Goal: Task Accomplishment & Management: Use online tool/utility

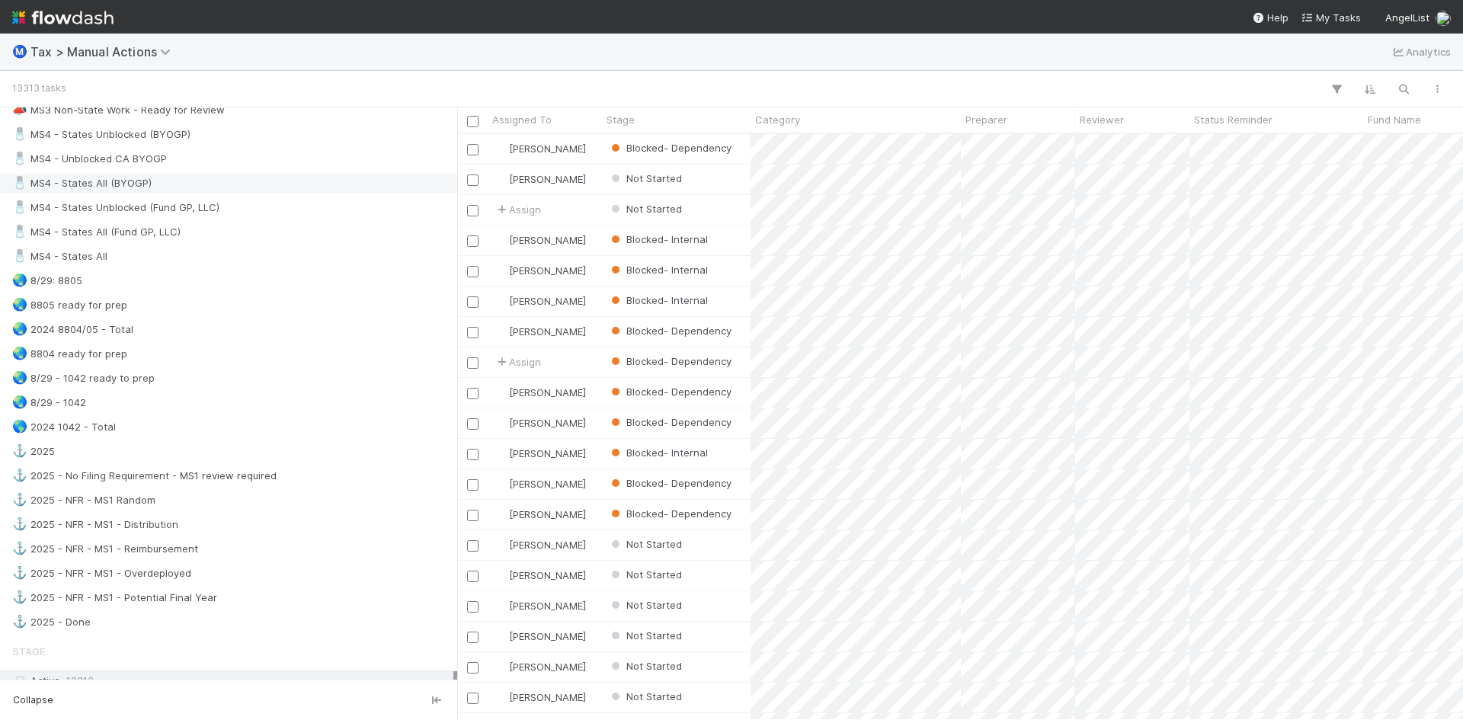
scroll to position [1219, 0]
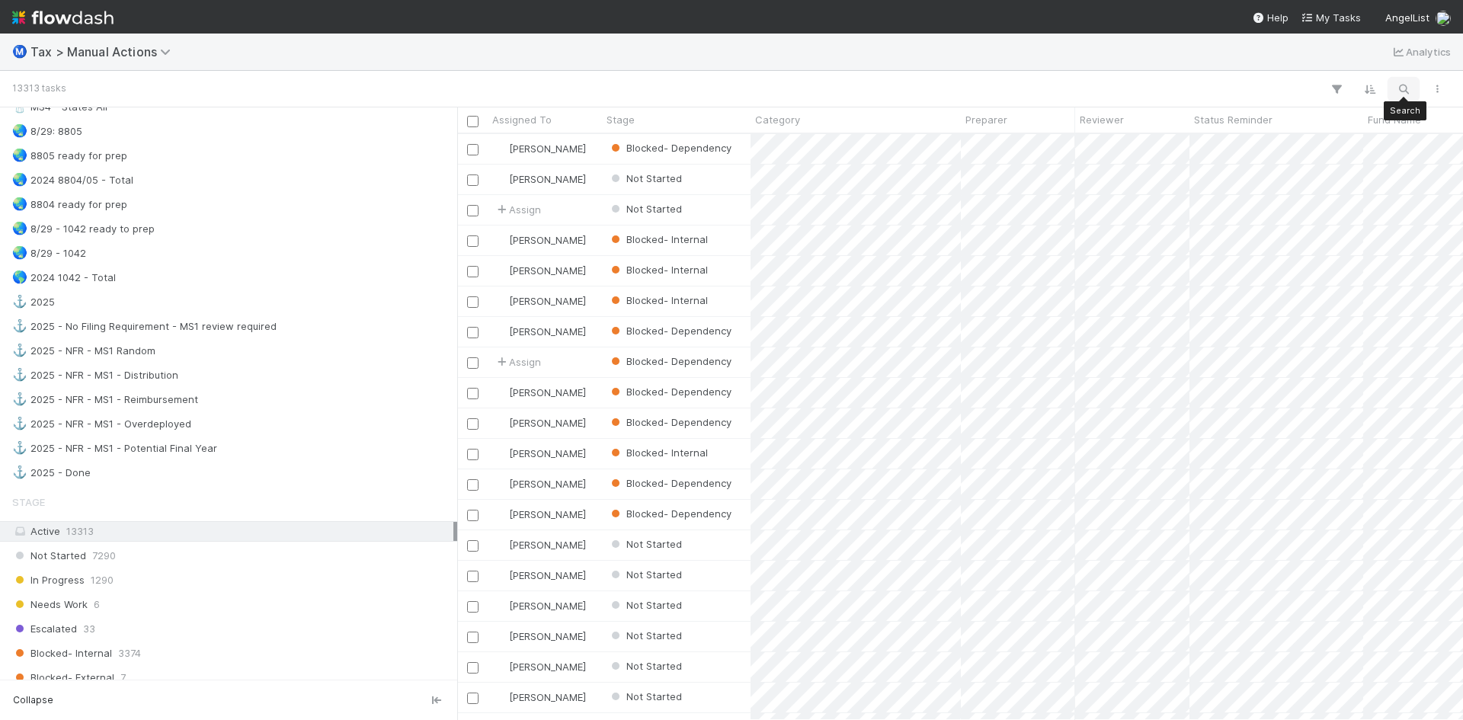
click at [1403, 85] on icon "button" at bounding box center [1403, 89] width 15 height 14
click at [1307, 65] on input at bounding box center [1324, 64] width 152 height 18
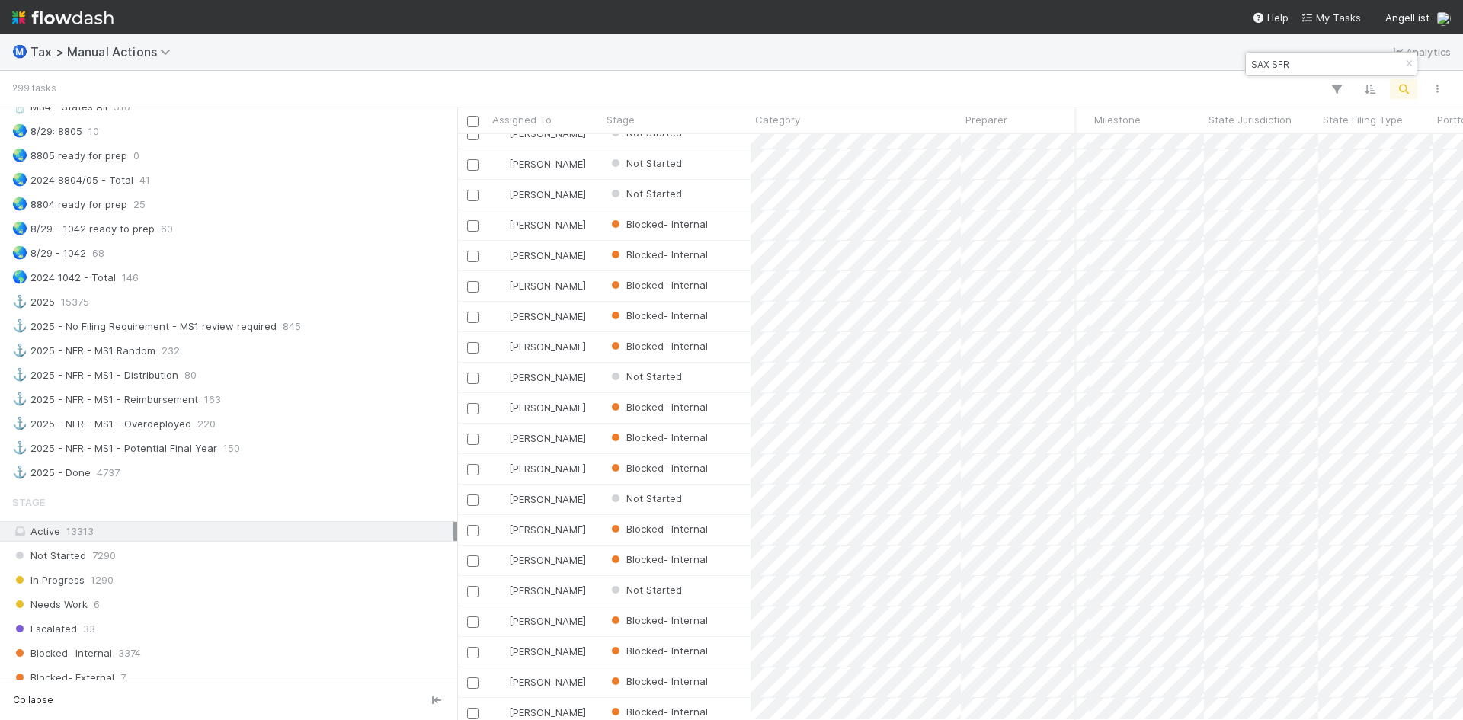
scroll to position [2474, 704]
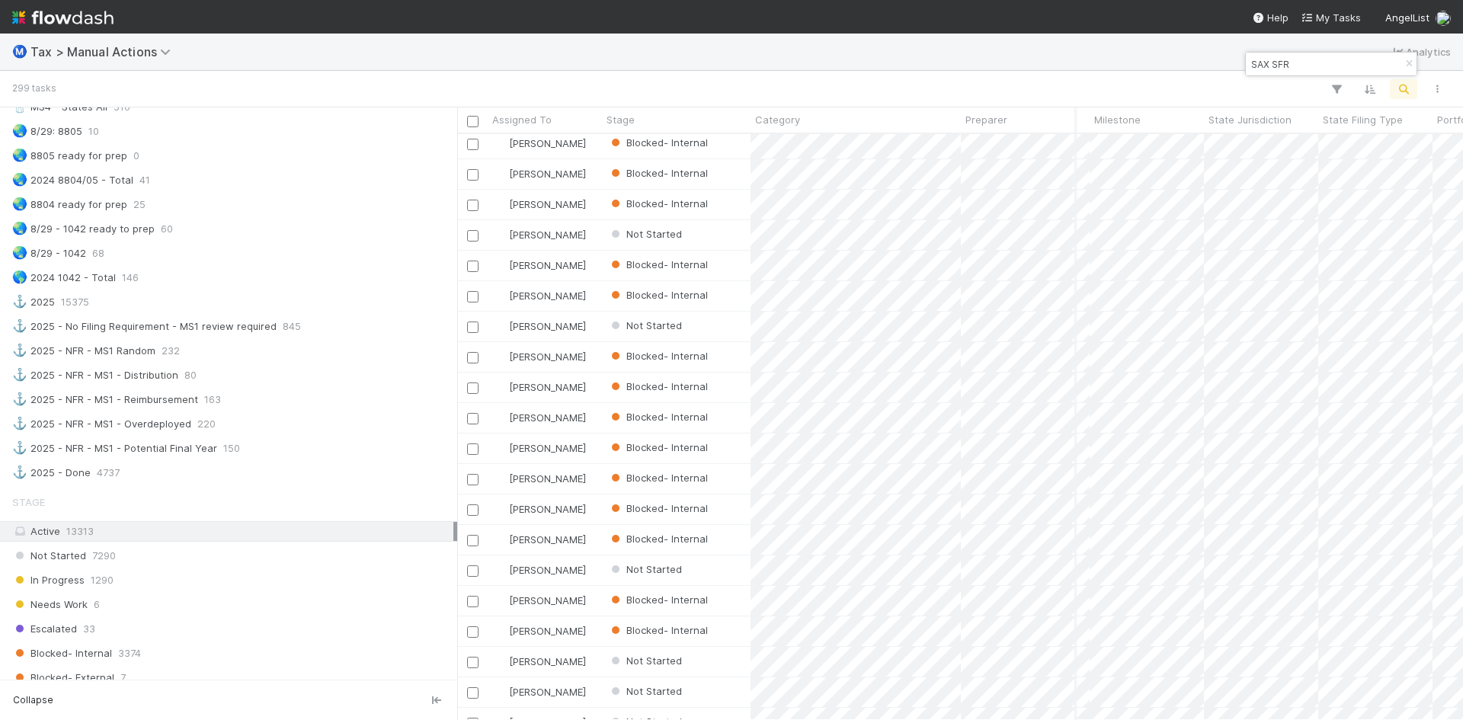
type input "SAX SFR"
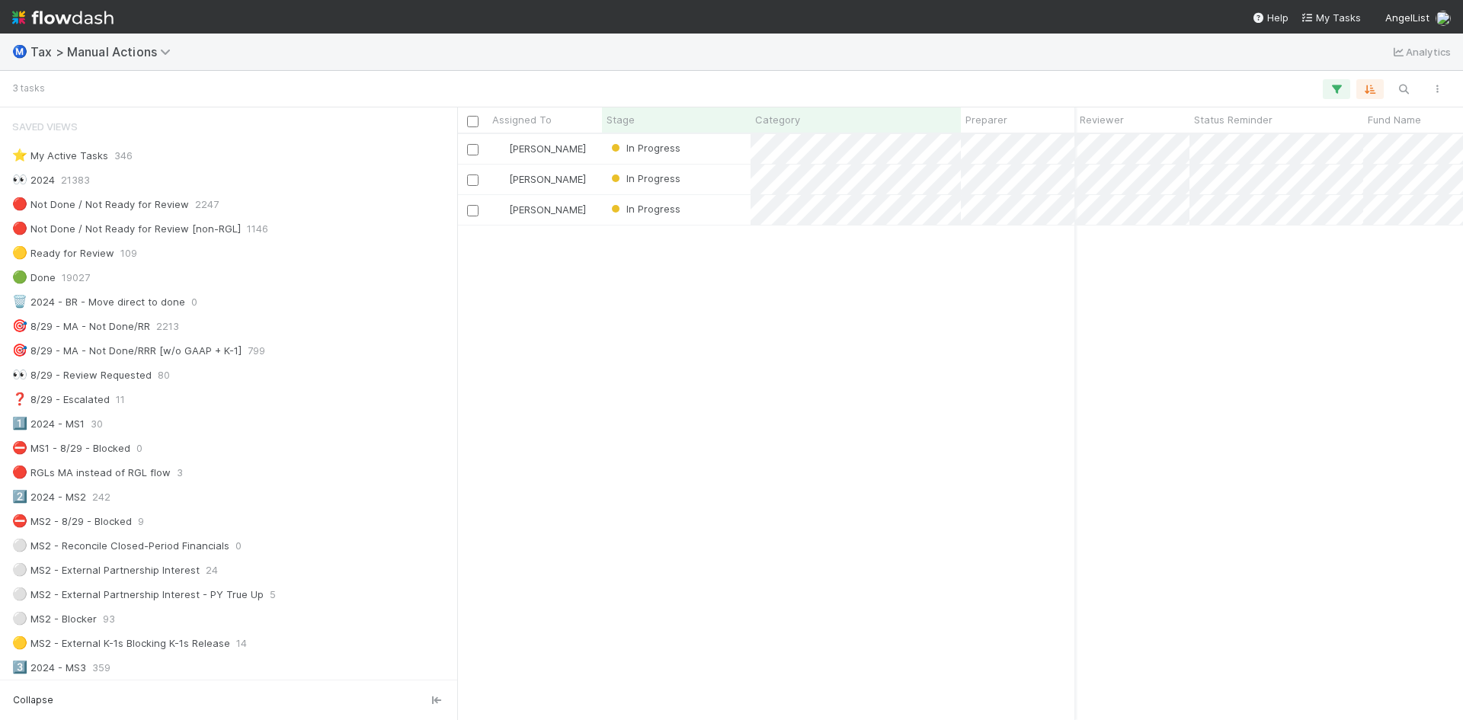
scroll to position [881, 0]
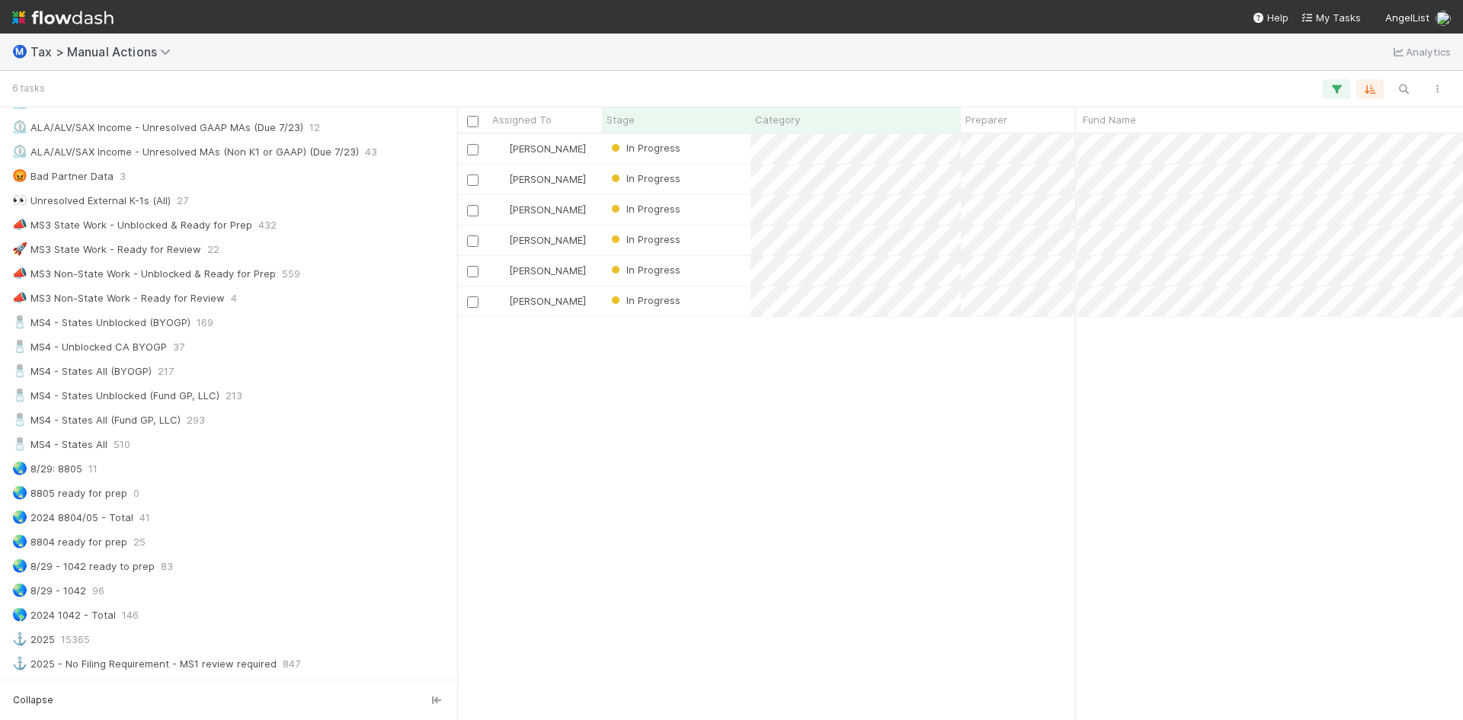
scroll to position [760, 0]
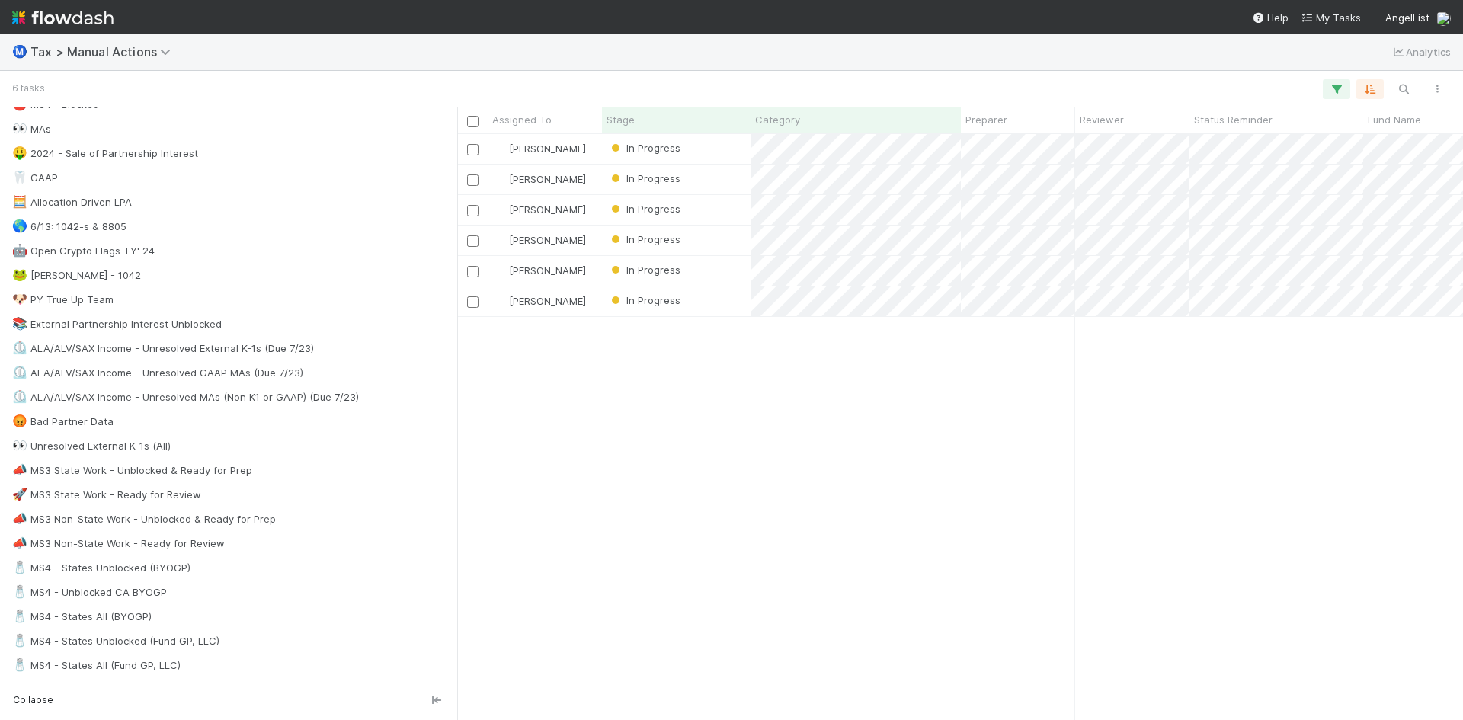
scroll to position [838, 0]
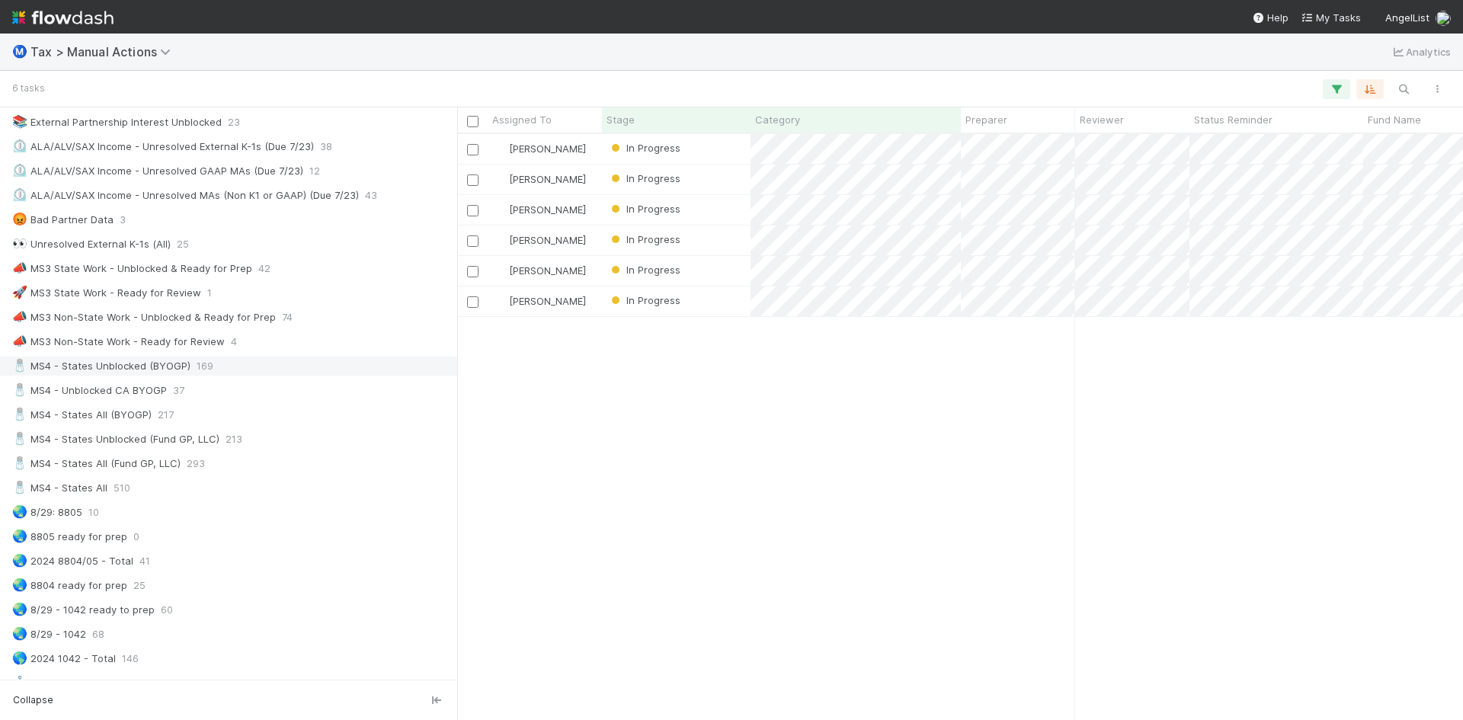
click at [158, 366] on div "🧂 MS4 - States Unblocked (BYOGP)" at bounding box center [101, 366] width 178 height 19
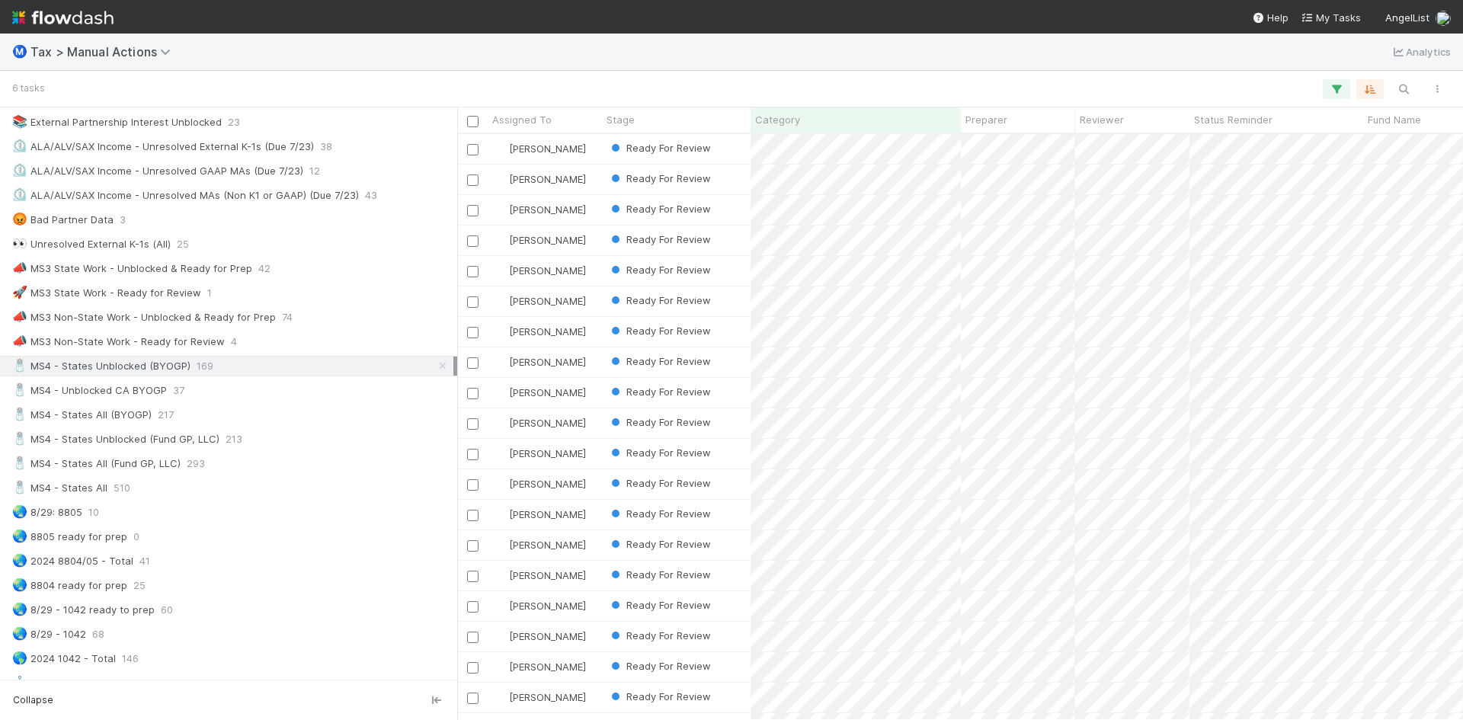
scroll to position [574, 994]
click at [176, 437] on div "🧂 MS4 - States Unblocked (Fund GP, LLC)" at bounding box center [115, 439] width 207 height 19
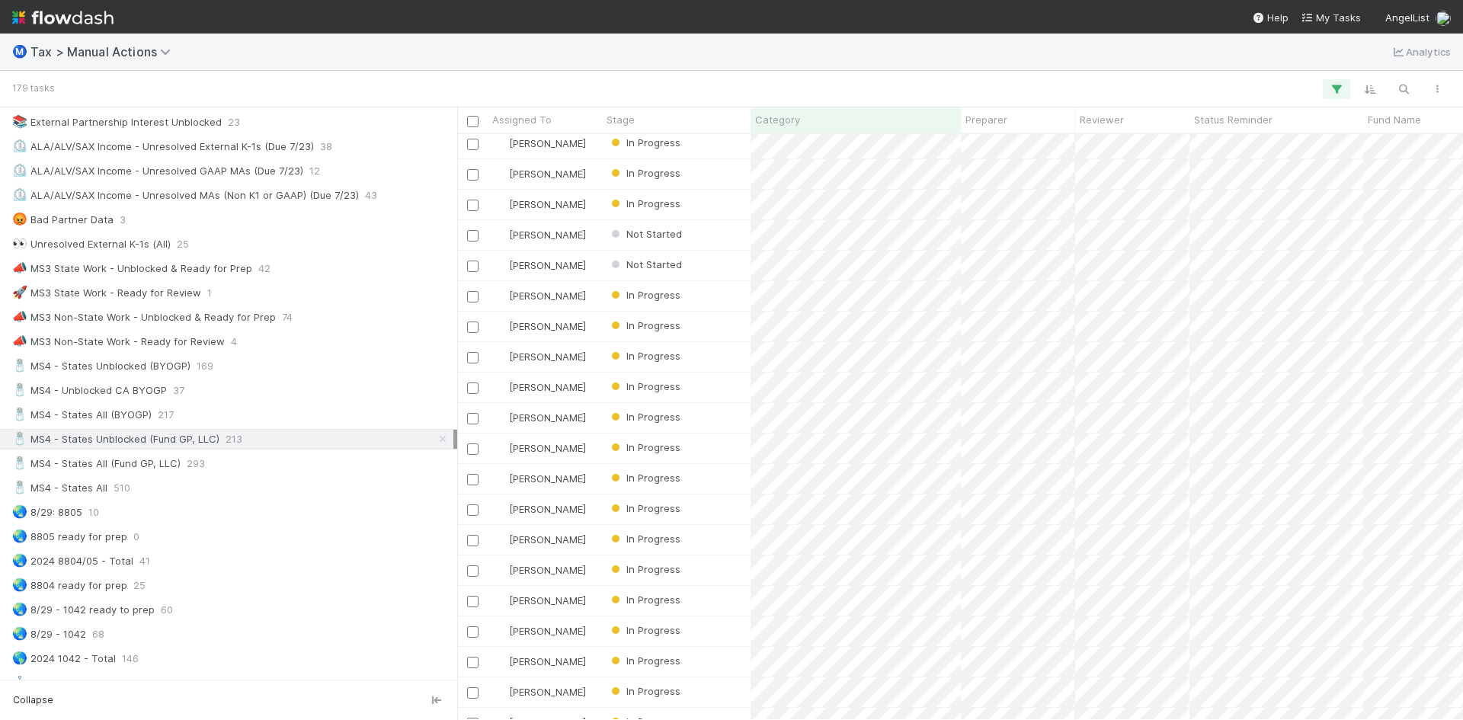
scroll to position [1802, 0]
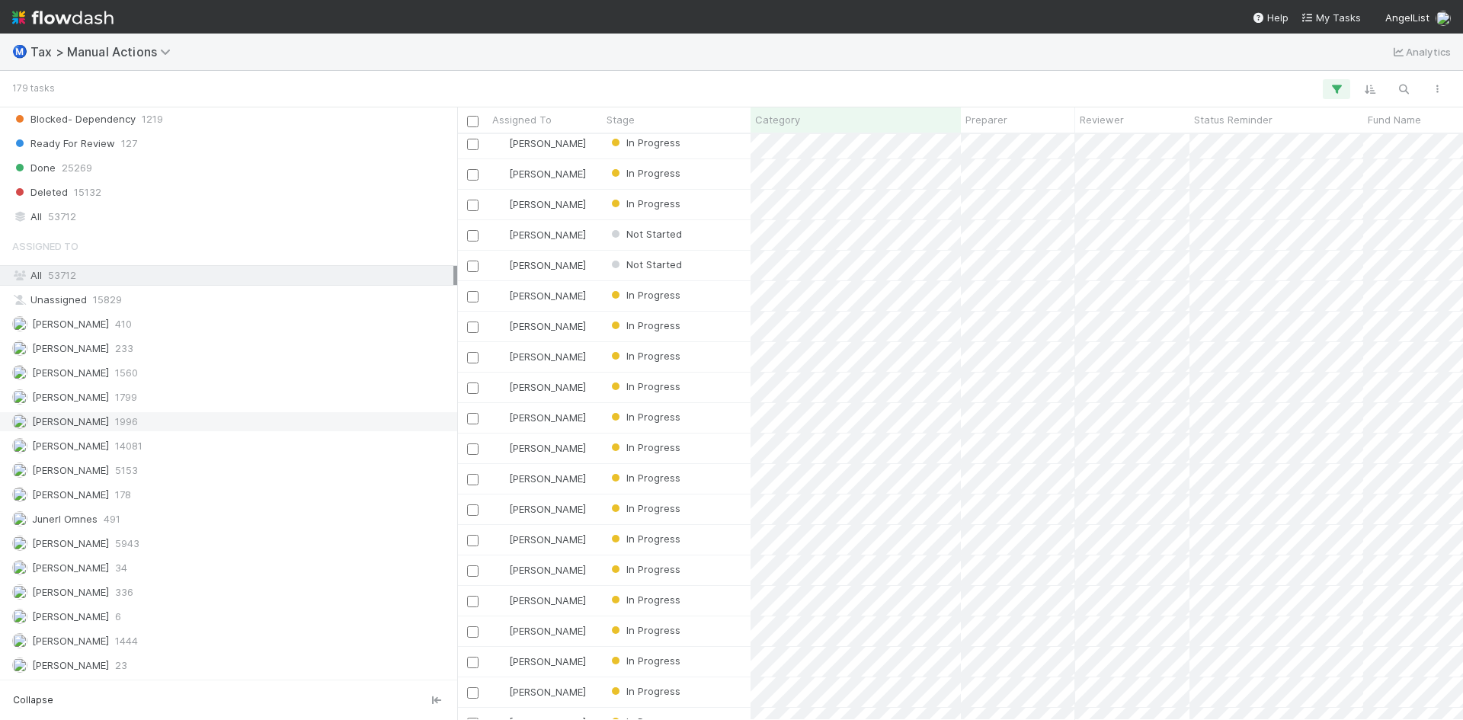
click at [107, 422] on span "[PERSON_NAME]" at bounding box center [70, 421] width 77 height 12
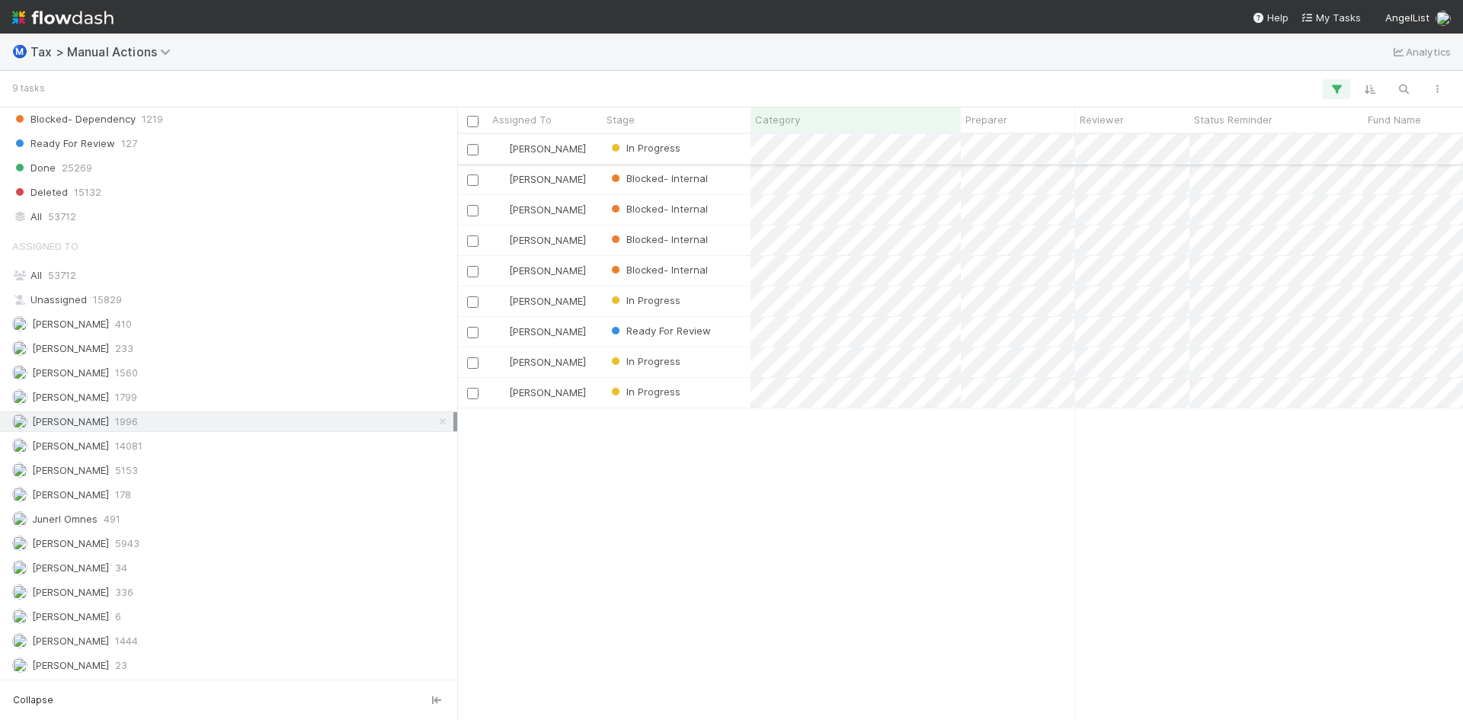
click at [705, 146] on div "In Progress" at bounding box center [676, 149] width 149 height 30
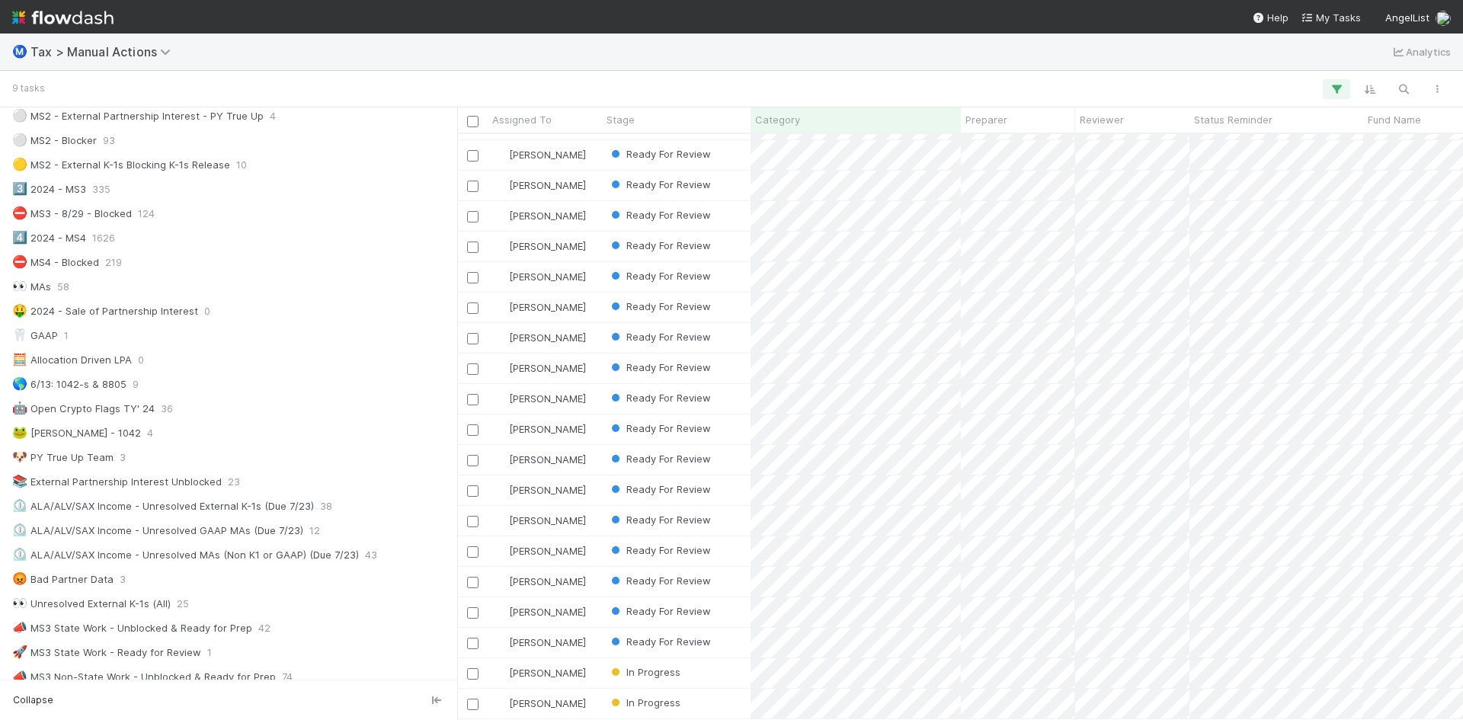
scroll to position [888, 0]
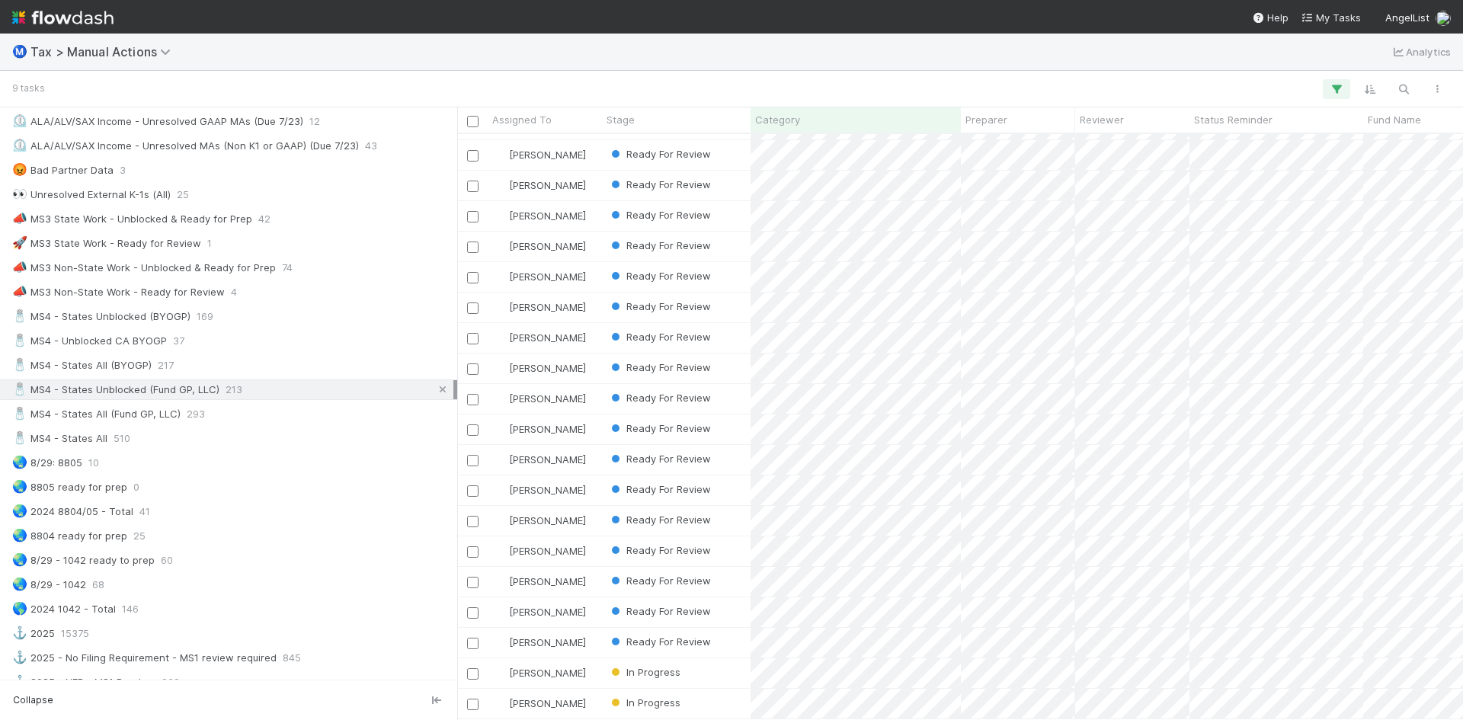
click at [435, 390] on icon at bounding box center [442, 390] width 15 height 10
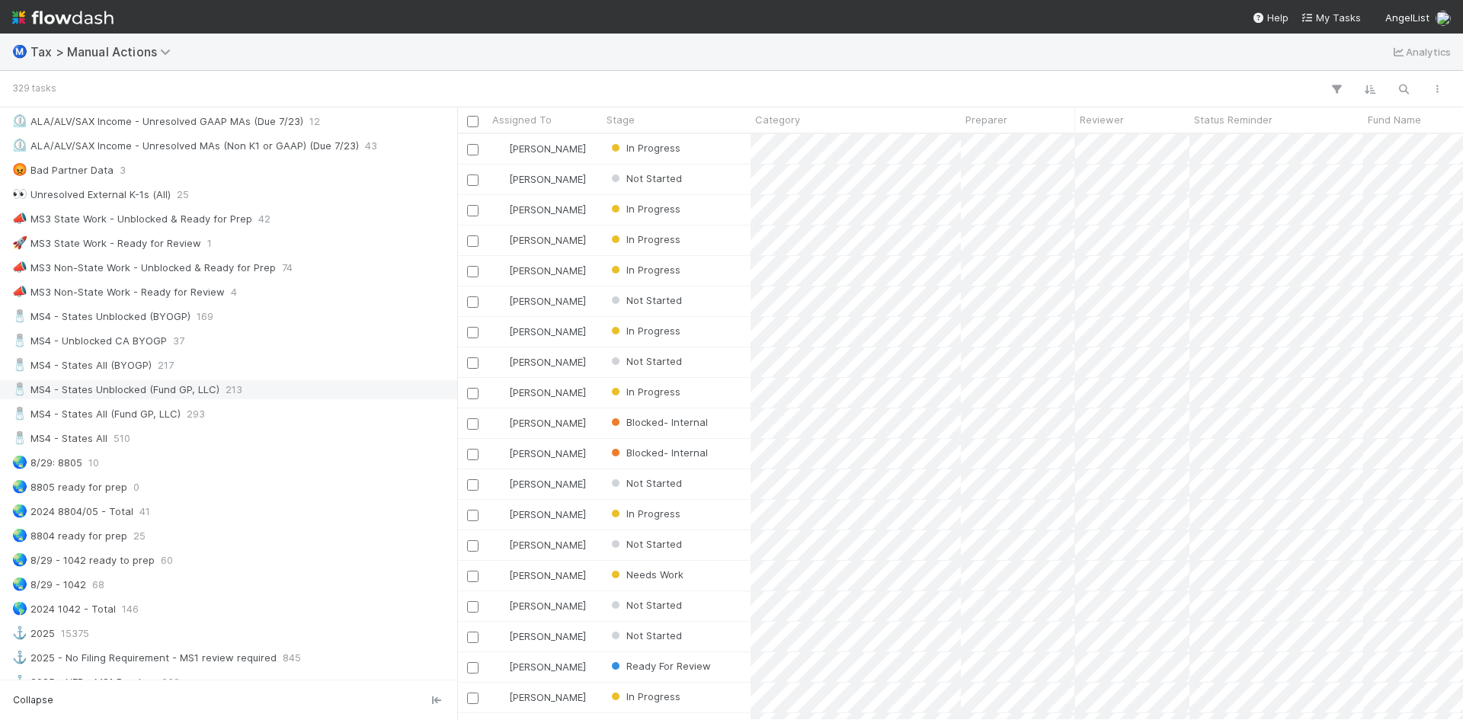
scroll to position [574, 994]
click at [210, 390] on div "🧂 MS4 - States Unblocked (Fund GP, LLC)" at bounding box center [115, 389] width 207 height 19
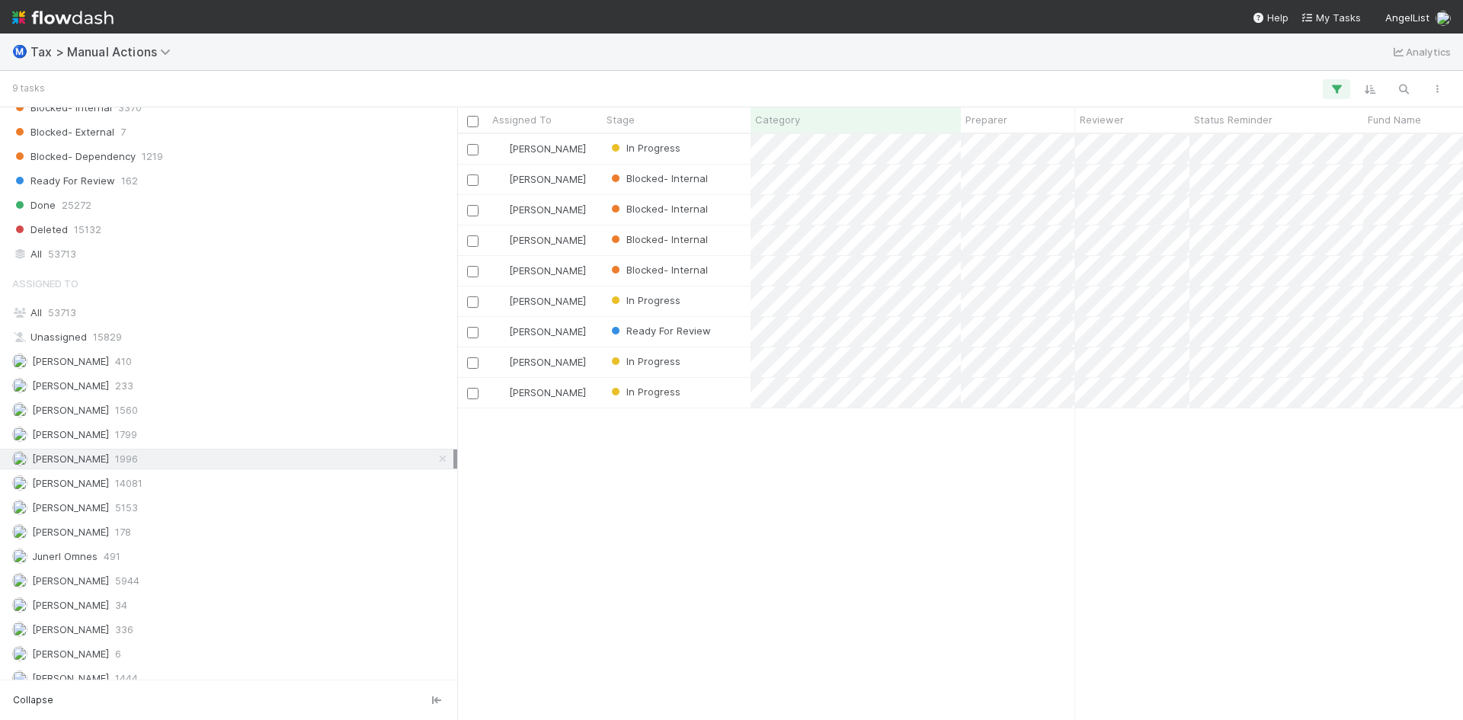
scroll to position [1802, 0]
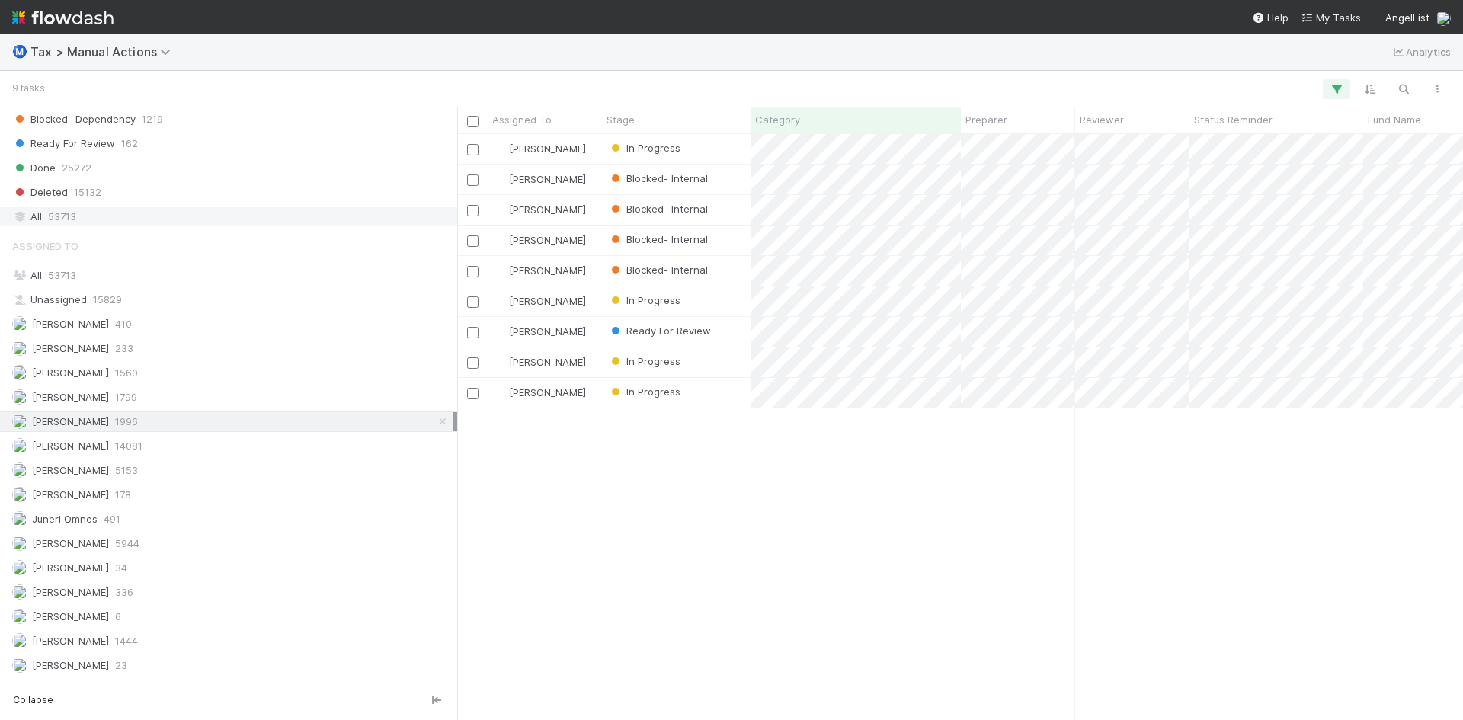
click at [67, 220] on span "53713" at bounding box center [62, 216] width 28 height 19
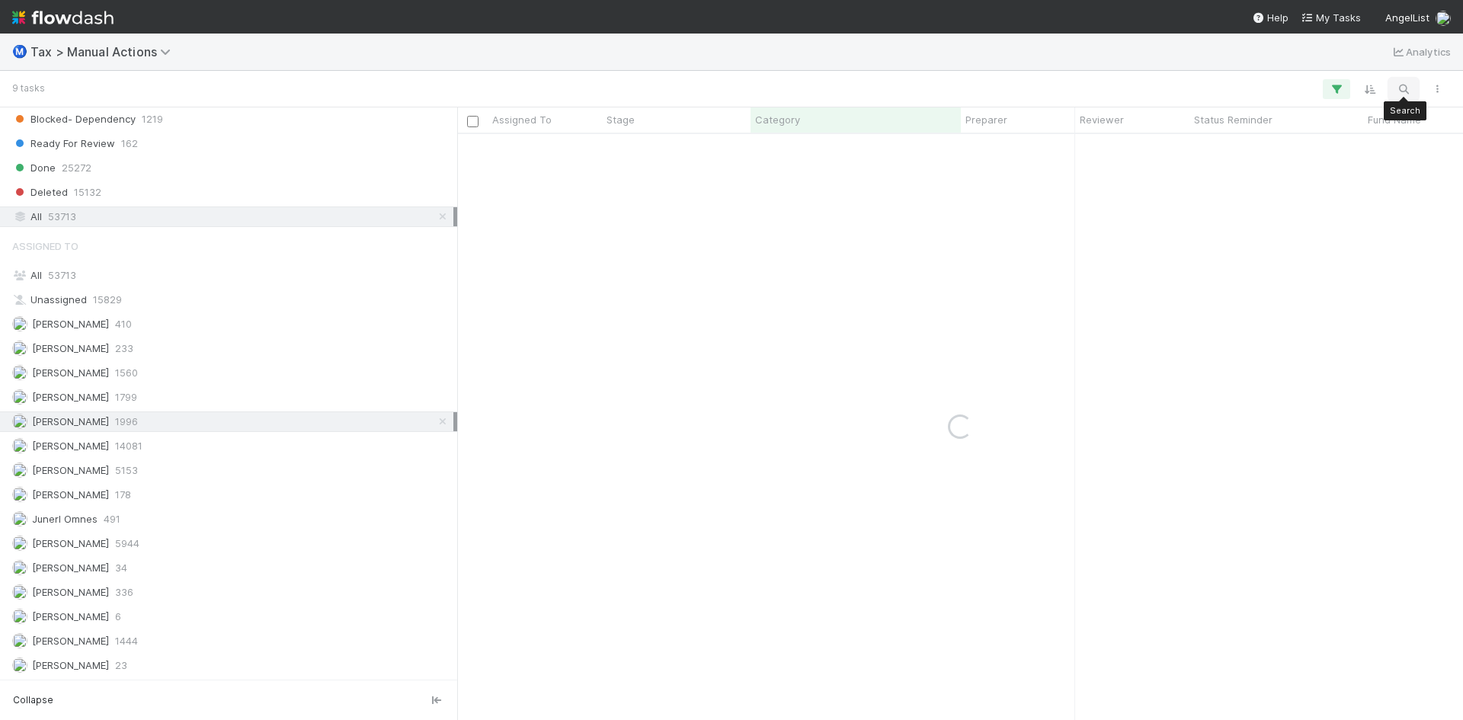
click at [1403, 86] on icon "button" at bounding box center [1403, 89] width 15 height 14
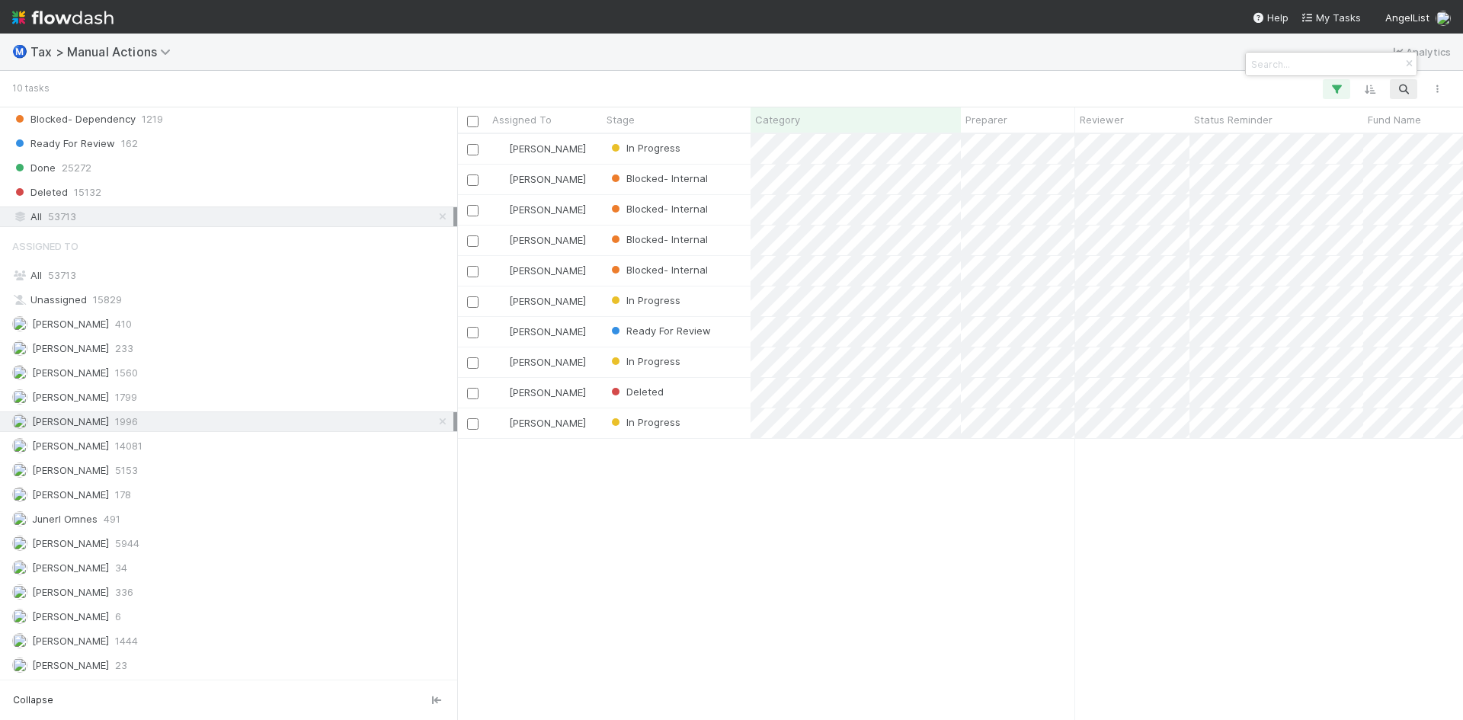
click at [1310, 64] on input at bounding box center [1324, 64] width 152 height 18
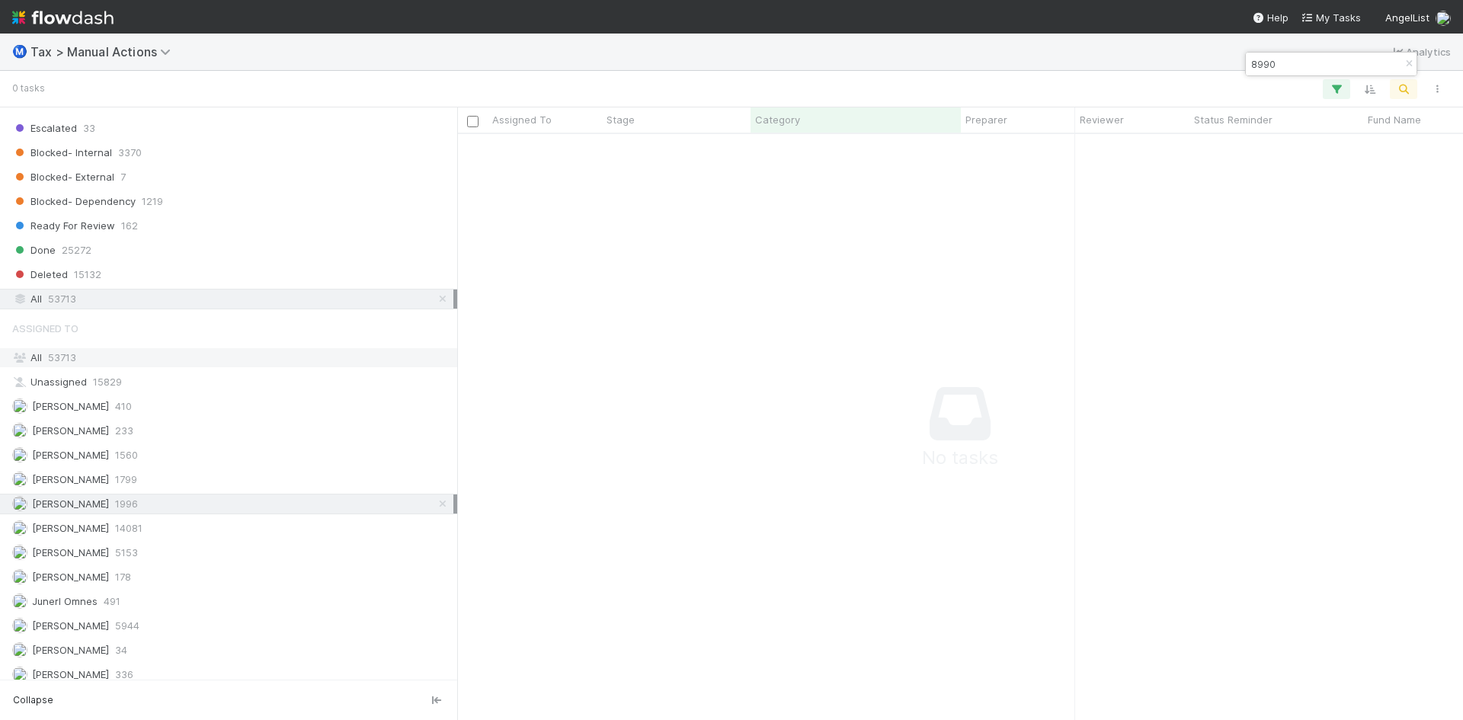
scroll to position [1573, 0]
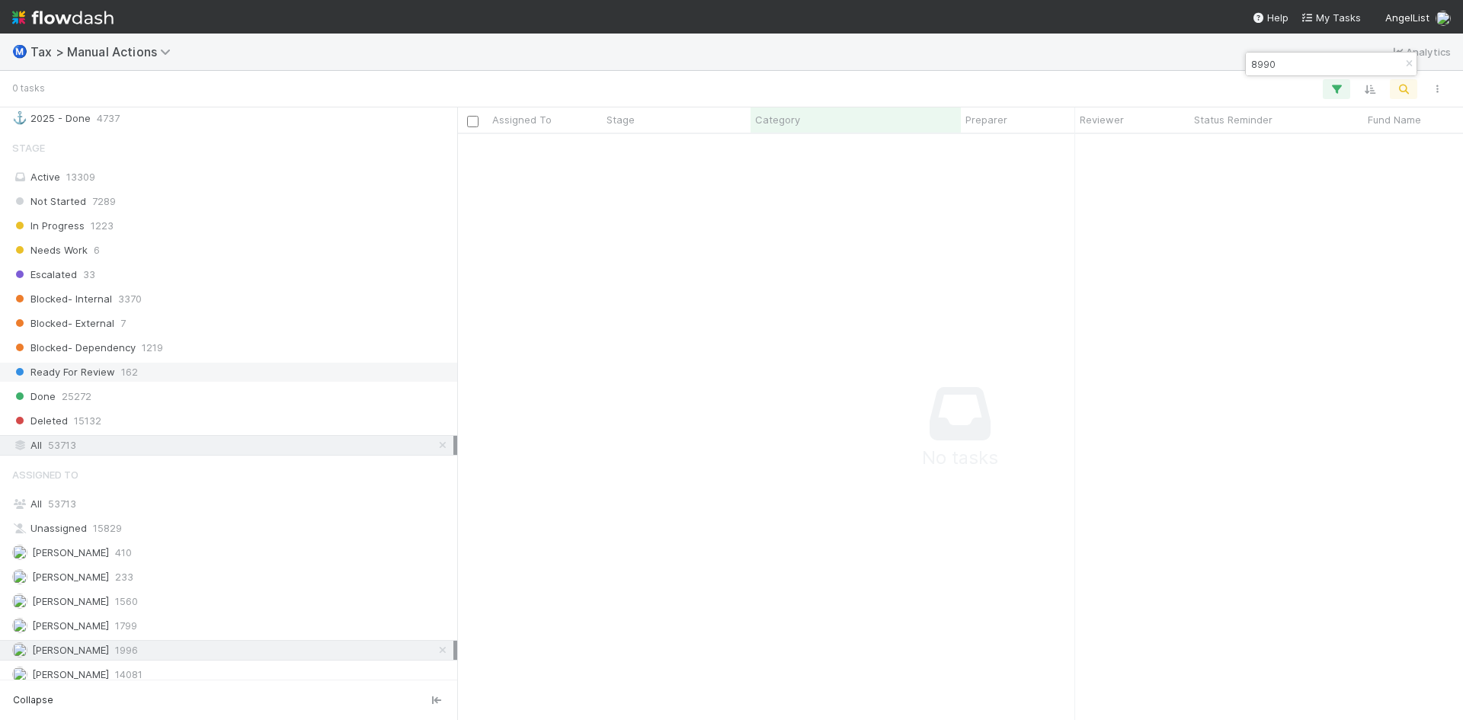
click at [103, 371] on span "Ready For Review" at bounding box center [63, 372] width 103 height 19
click at [435, 648] on icon at bounding box center [442, 650] width 15 height 10
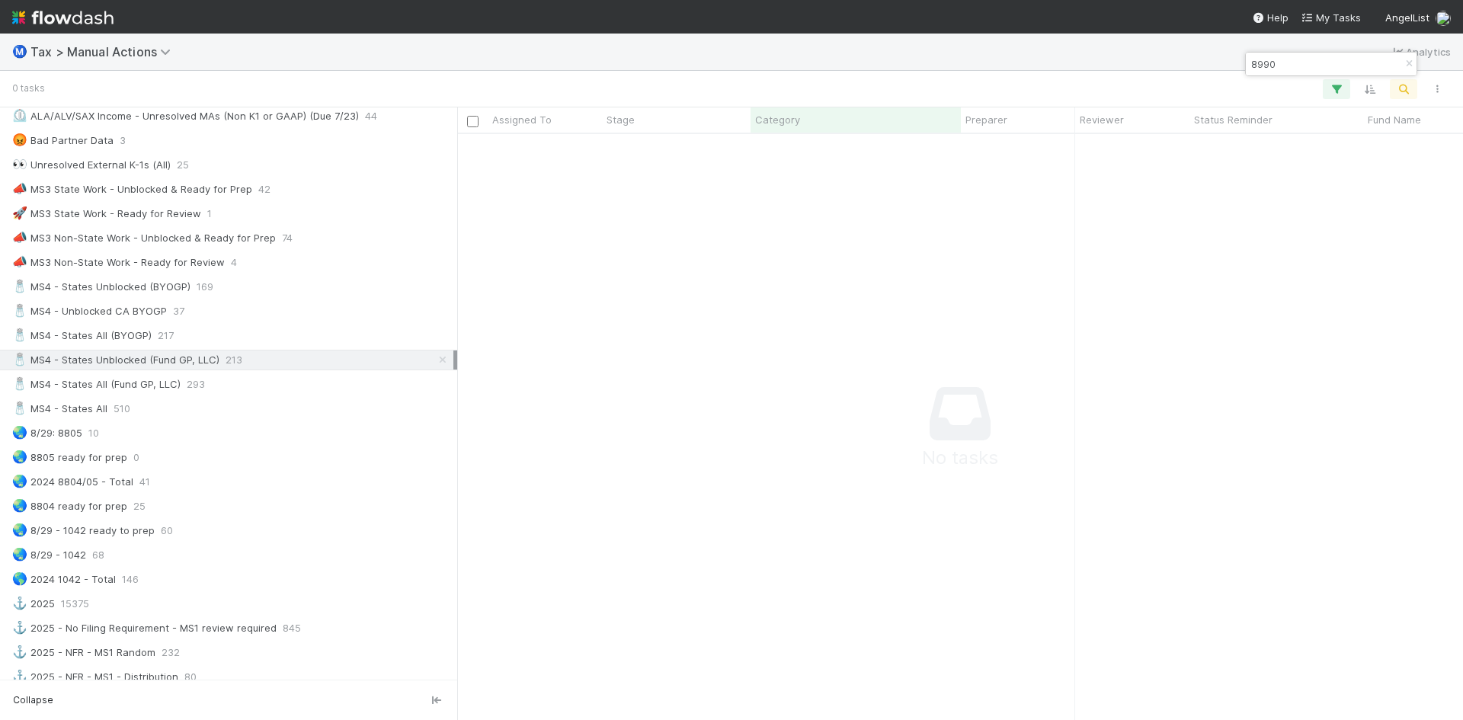
scroll to position [888, 0]
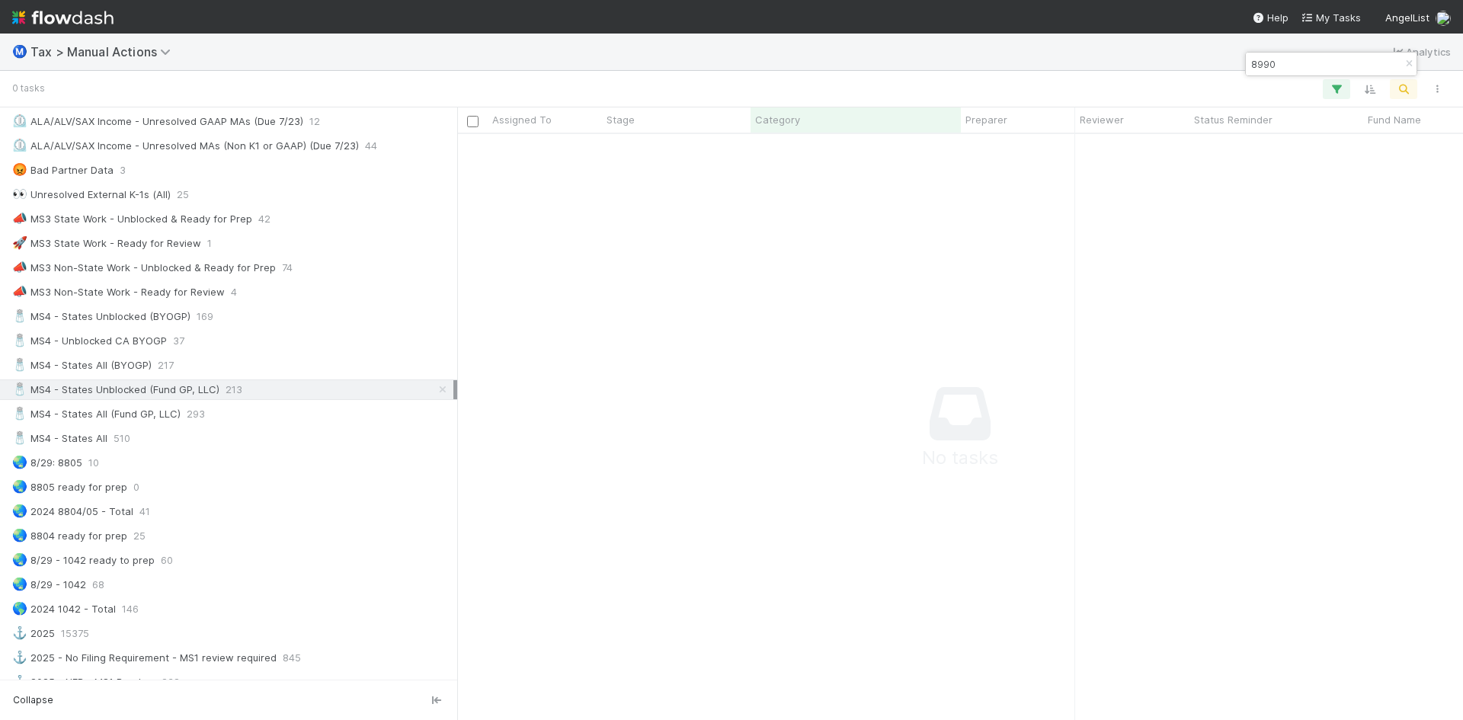
drag, startPoint x: 1305, startPoint y: 66, endPoint x: 1249, endPoint y: 63, distance: 55.7
click at [1249, 63] on input "8990" at bounding box center [1324, 64] width 152 height 18
click at [435, 391] on icon at bounding box center [442, 390] width 15 height 10
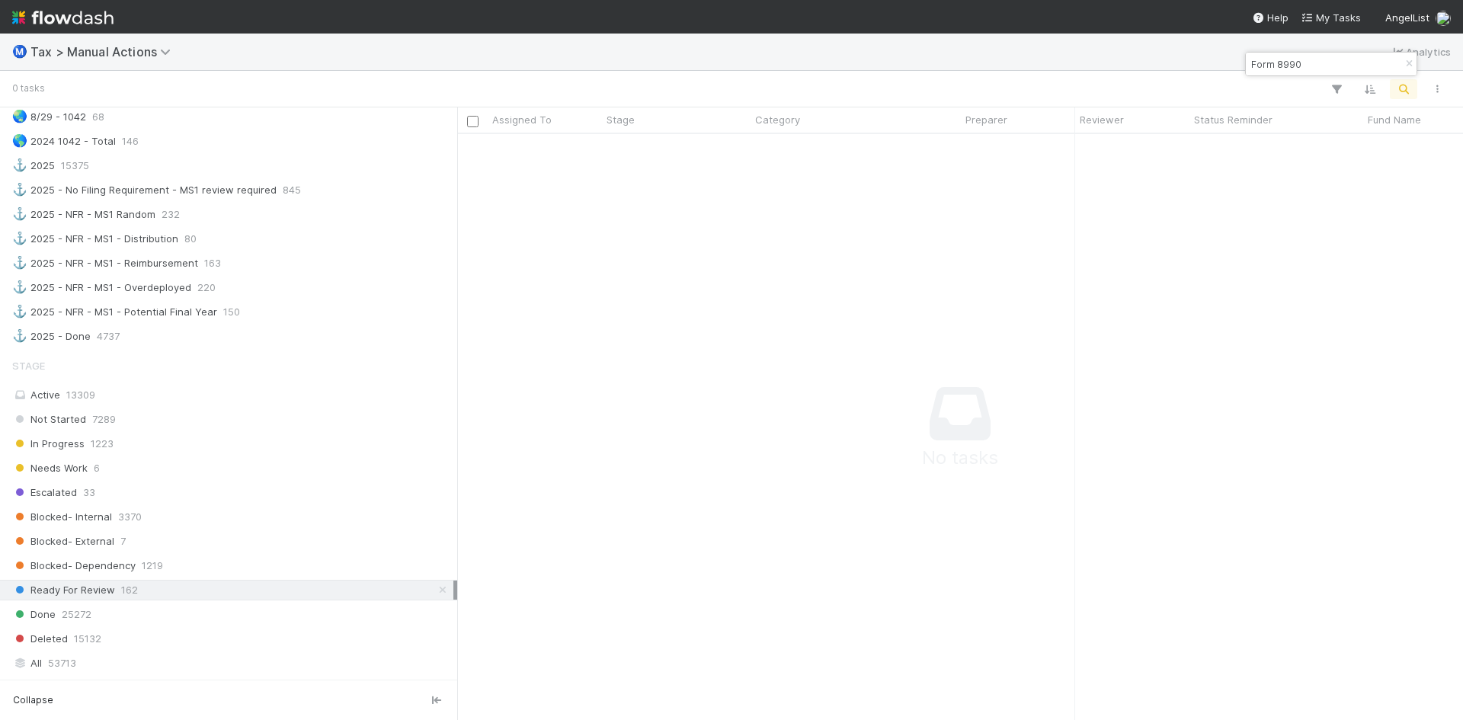
scroll to position [1573, 0]
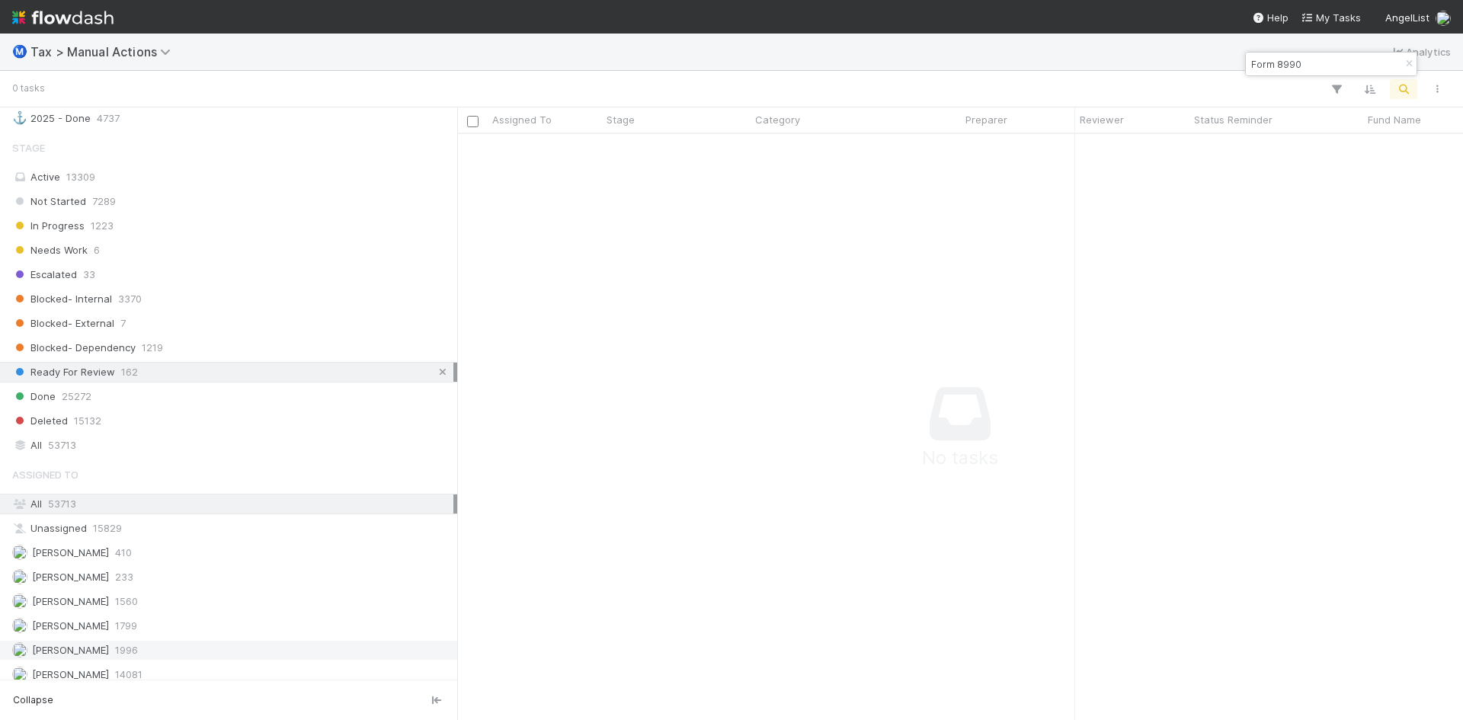
type input "Form 8990"
click at [435, 371] on icon at bounding box center [442, 372] width 15 height 10
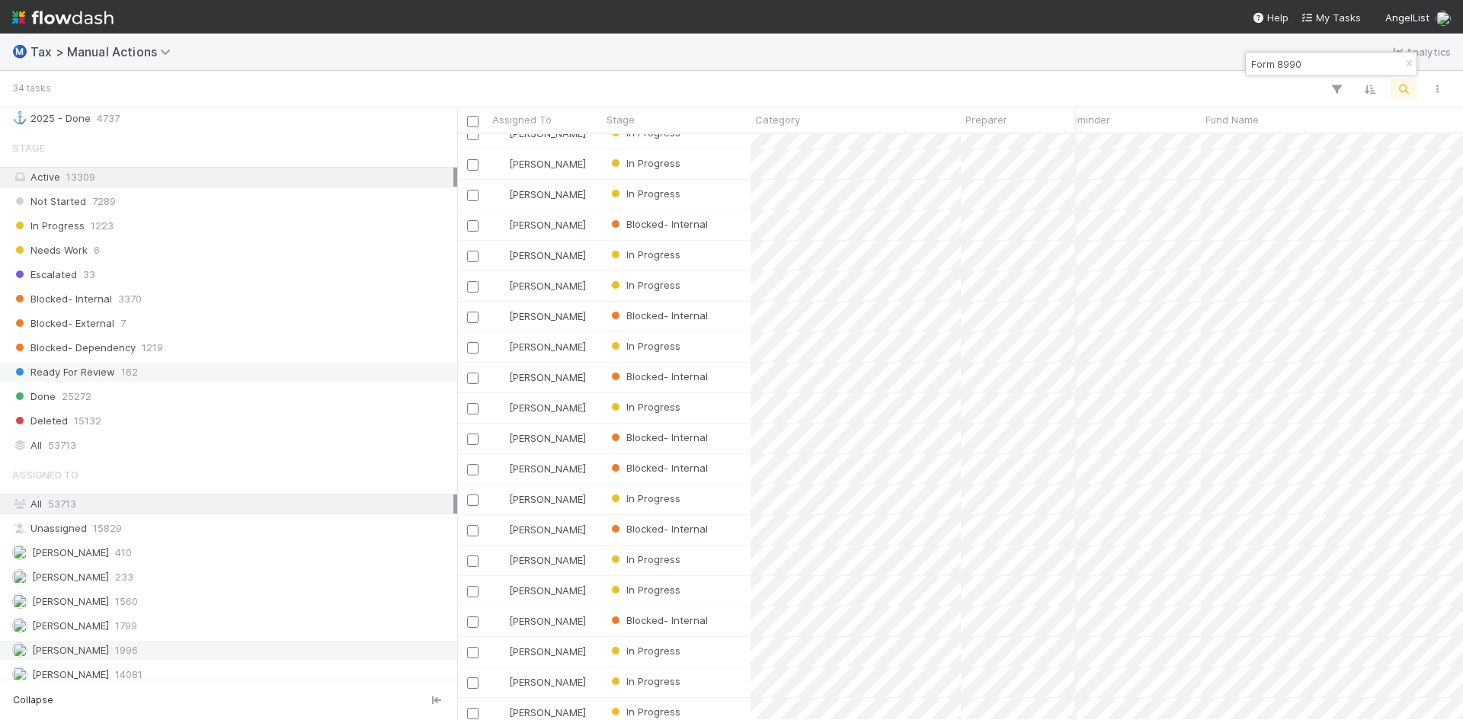
scroll to position [76, 178]
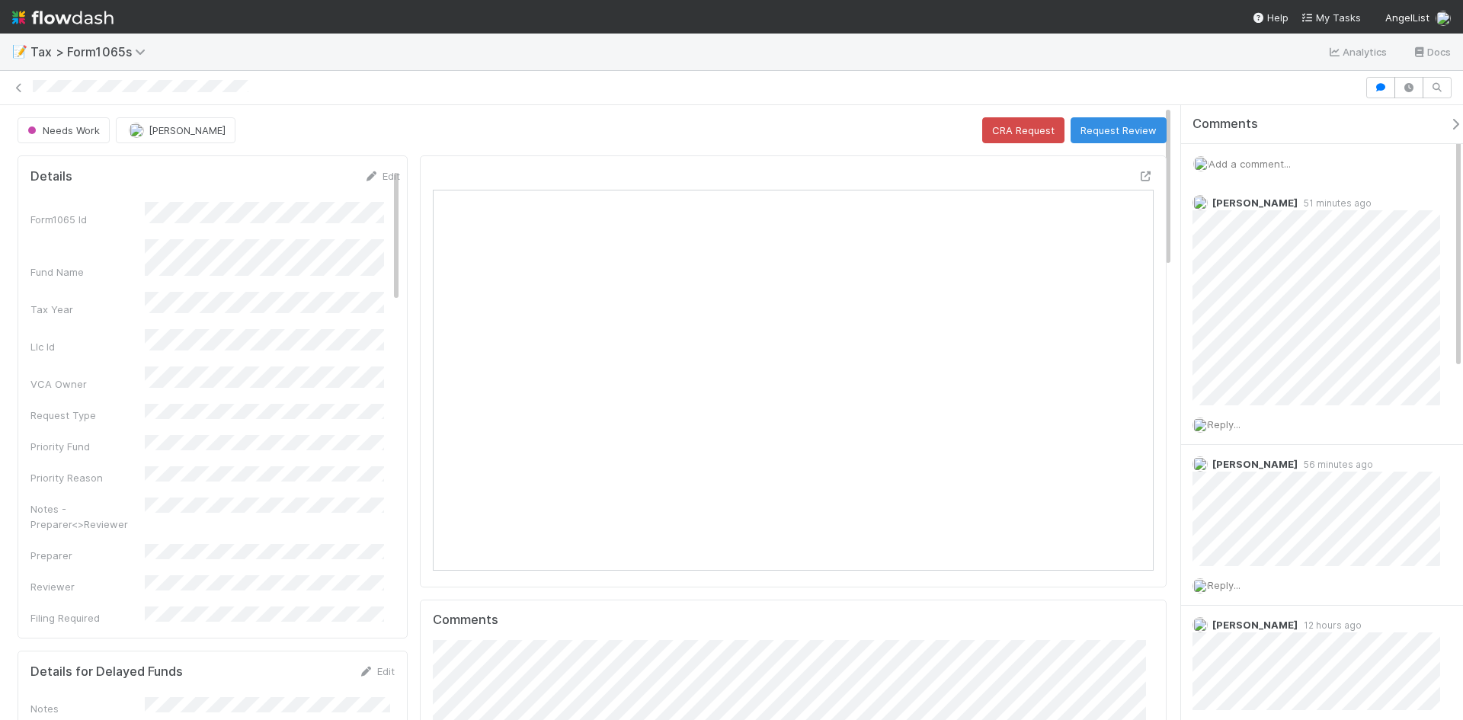
scroll to position [298, 702]
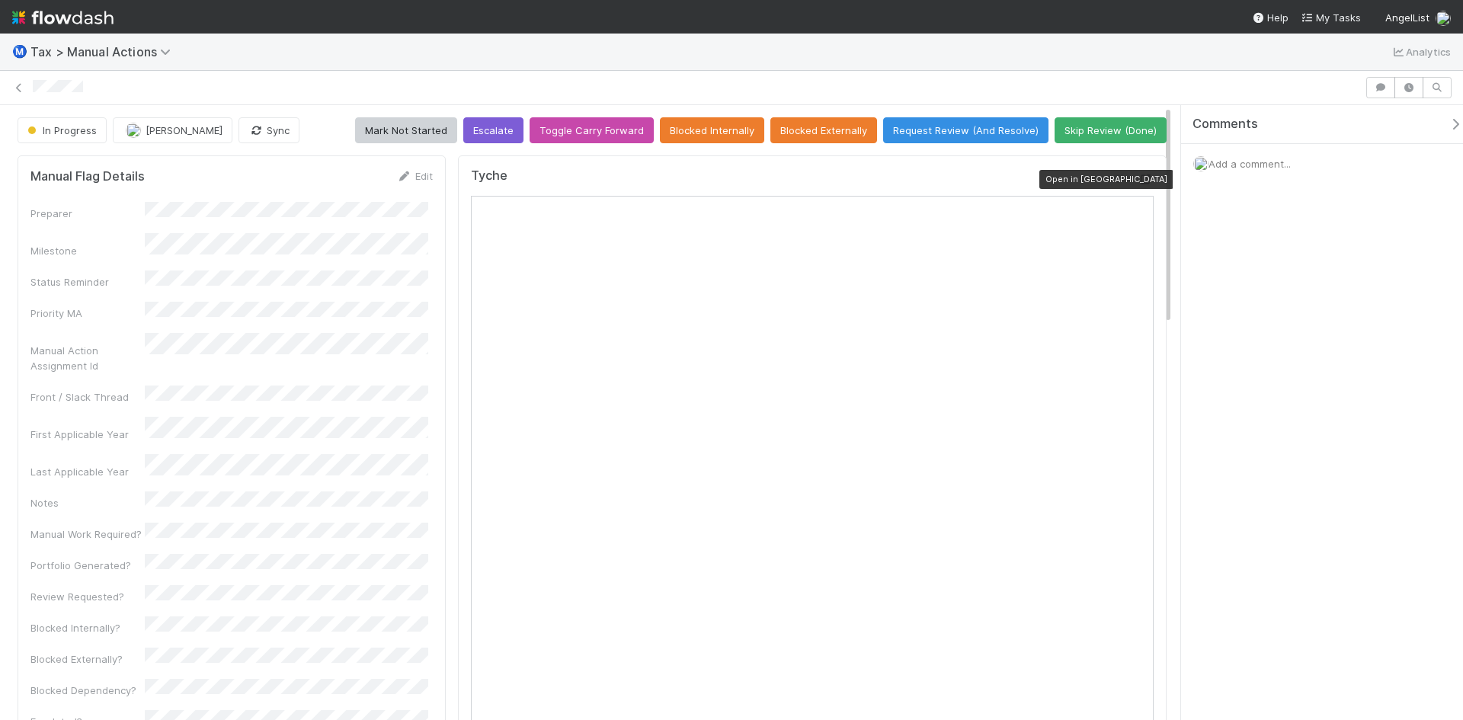
click at [1138, 175] on icon at bounding box center [1145, 179] width 15 height 10
click at [1138, 178] on icon at bounding box center [1145, 179] width 15 height 10
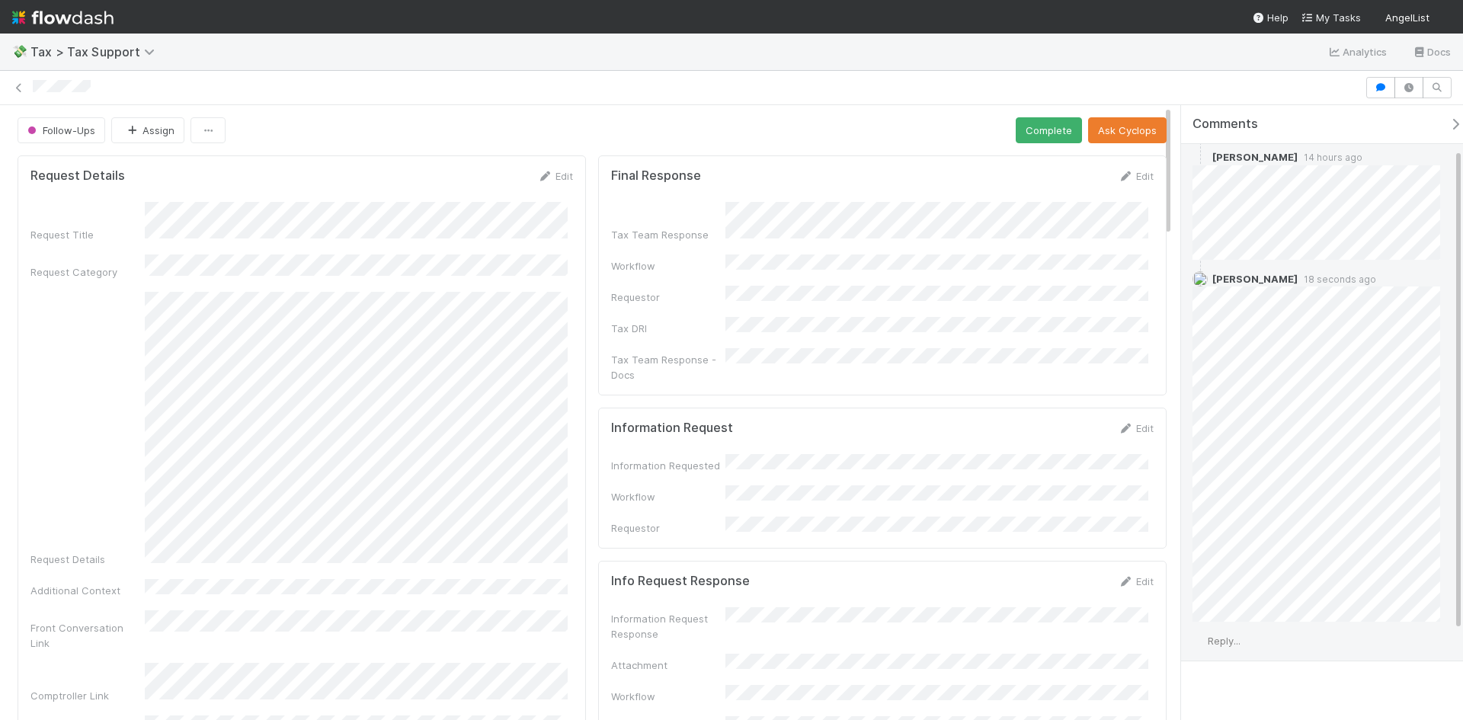
scroll to position [169, 0]
click at [1231, 622] on span "Reply..." at bounding box center [1224, 623] width 33 height 12
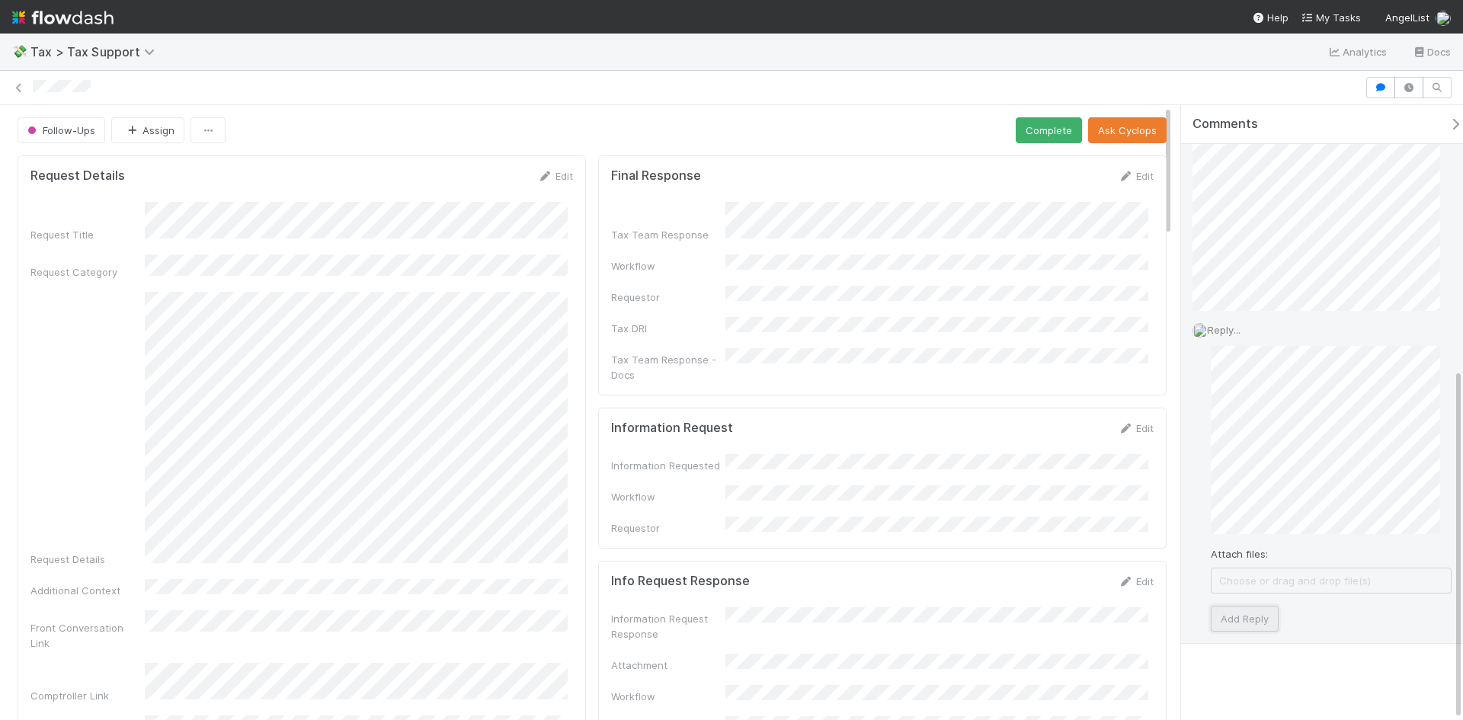
click at [1258, 618] on button "Add Reply" at bounding box center [1245, 619] width 68 height 26
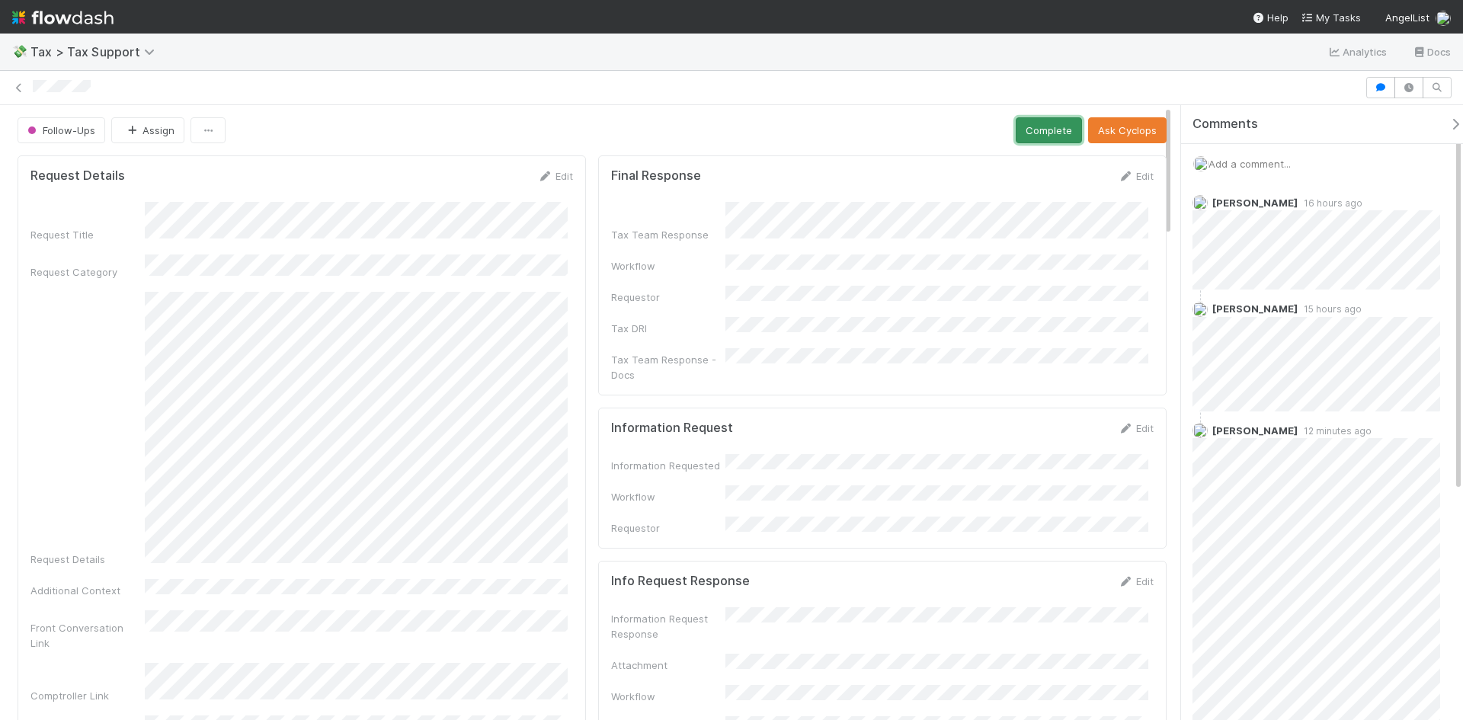
click at [1044, 135] on button "Complete" at bounding box center [1049, 130] width 66 height 26
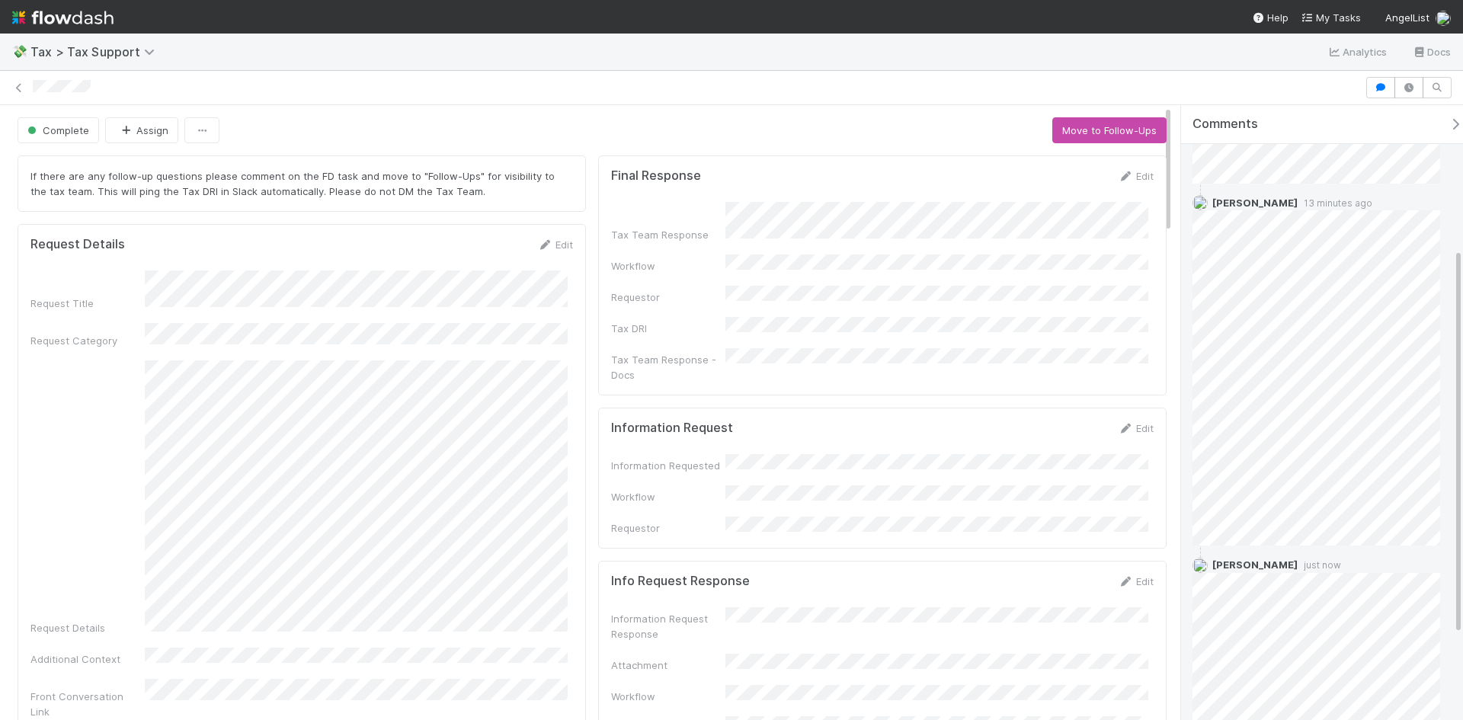
scroll to position [211, 0]
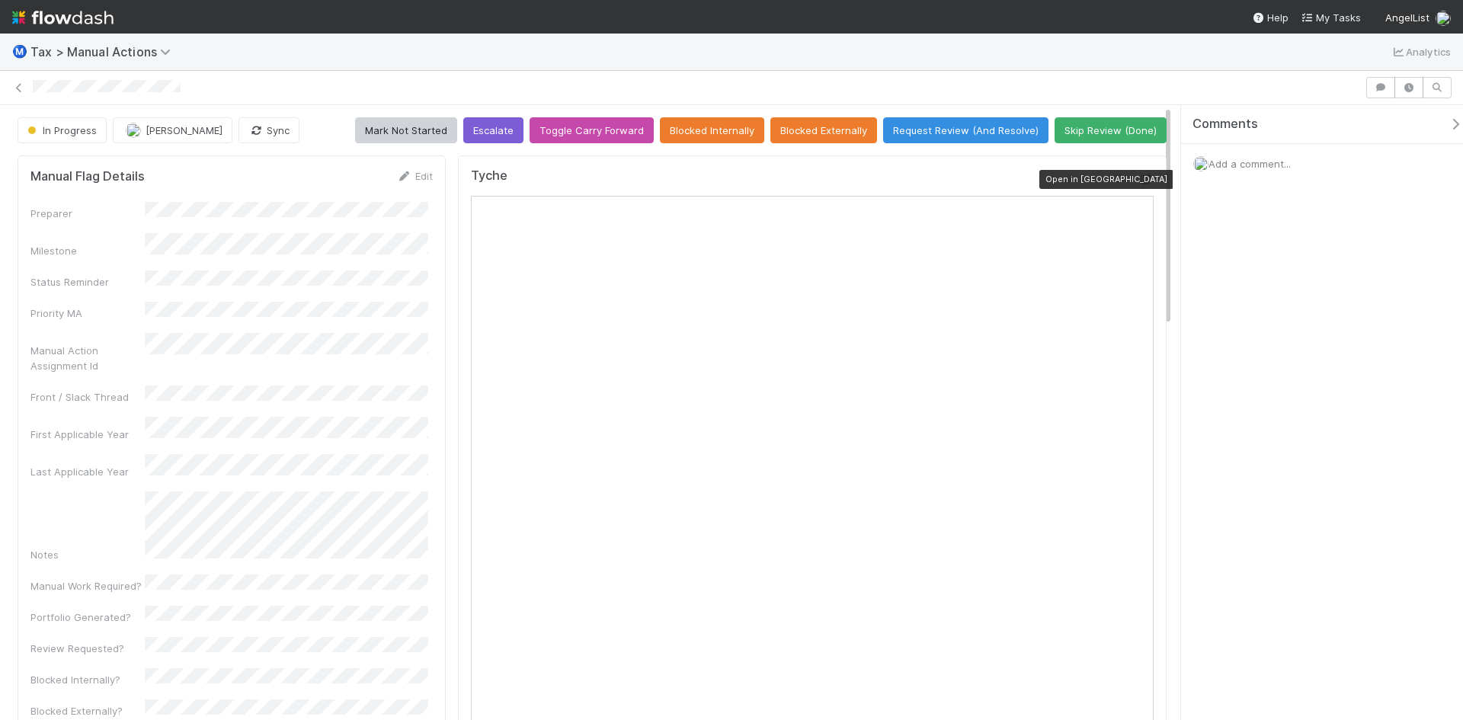
click at [1138, 175] on icon at bounding box center [1145, 179] width 15 height 10
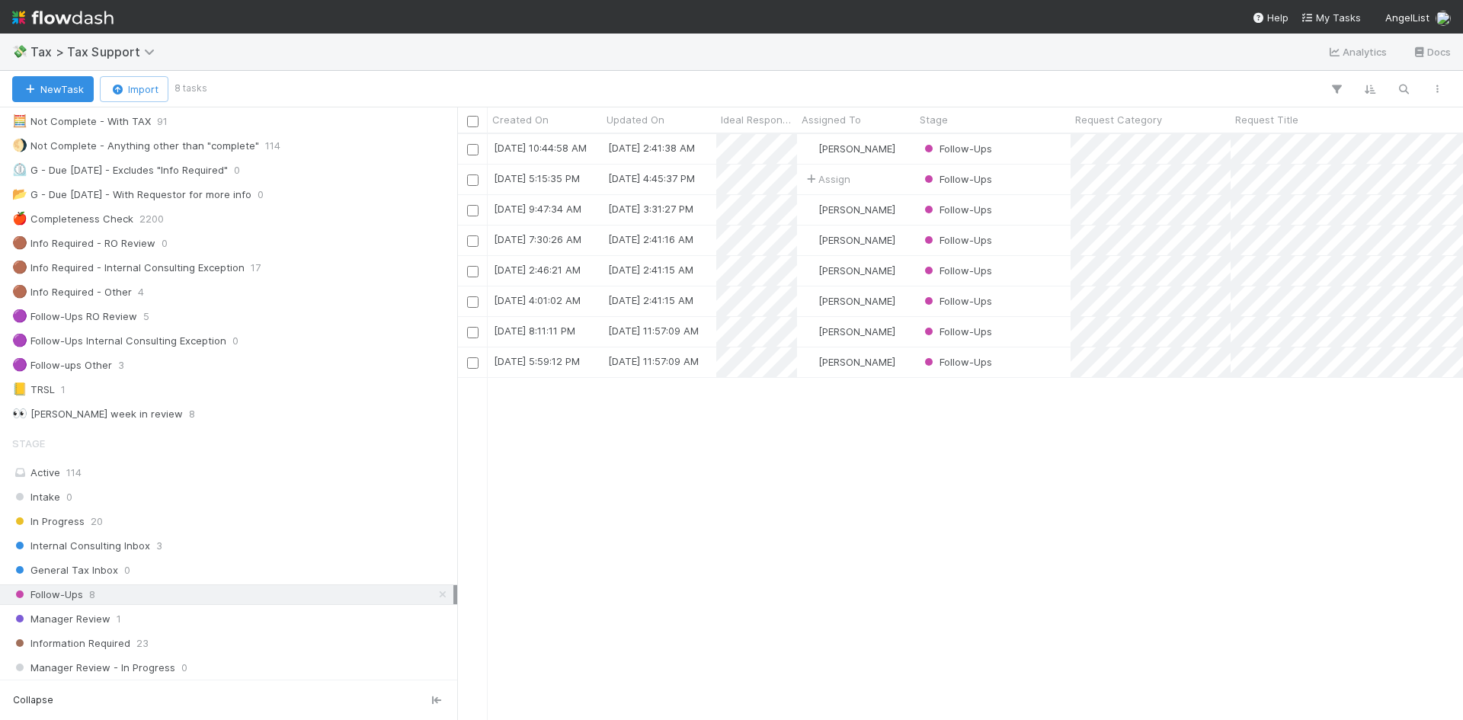
scroll to position [76, 0]
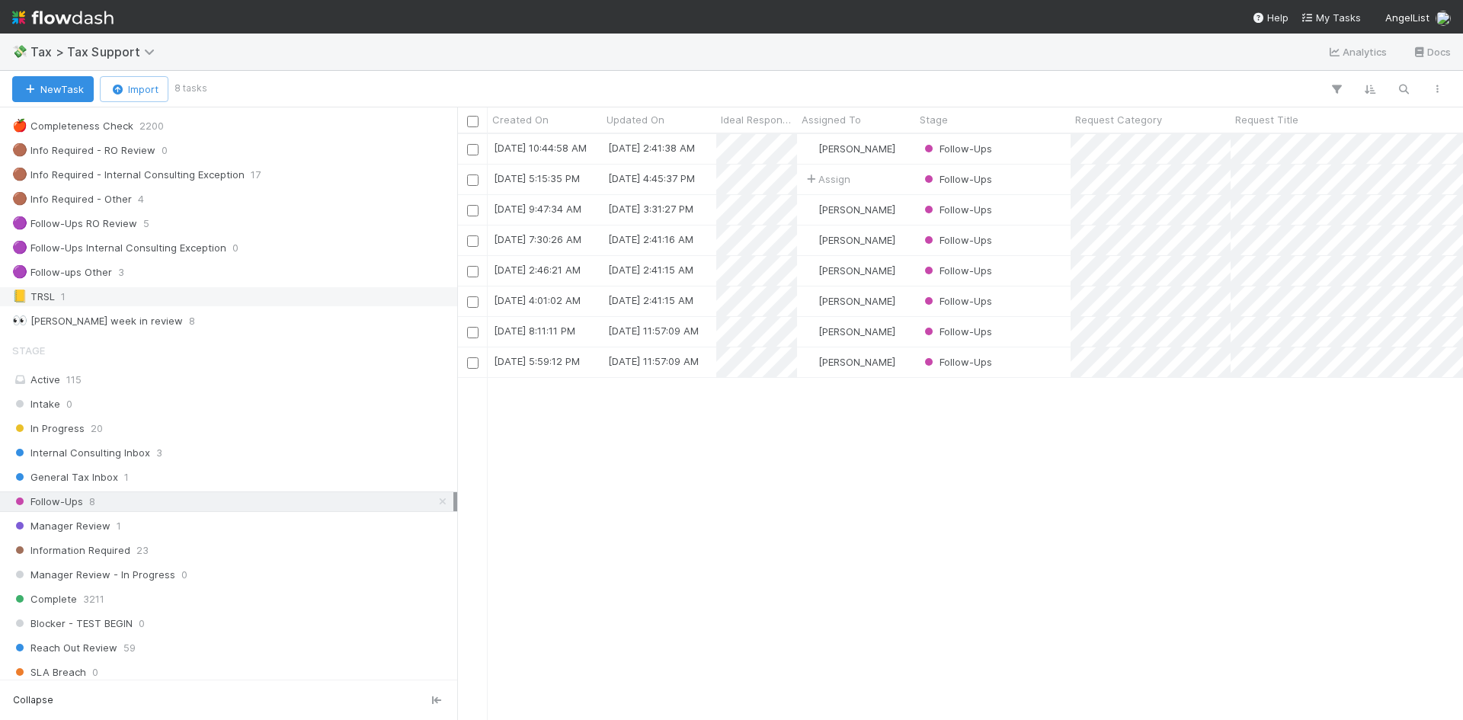
scroll to position [152, 0]
click at [101, 479] on span "General Tax Inbox" at bounding box center [65, 476] width 106 height 19
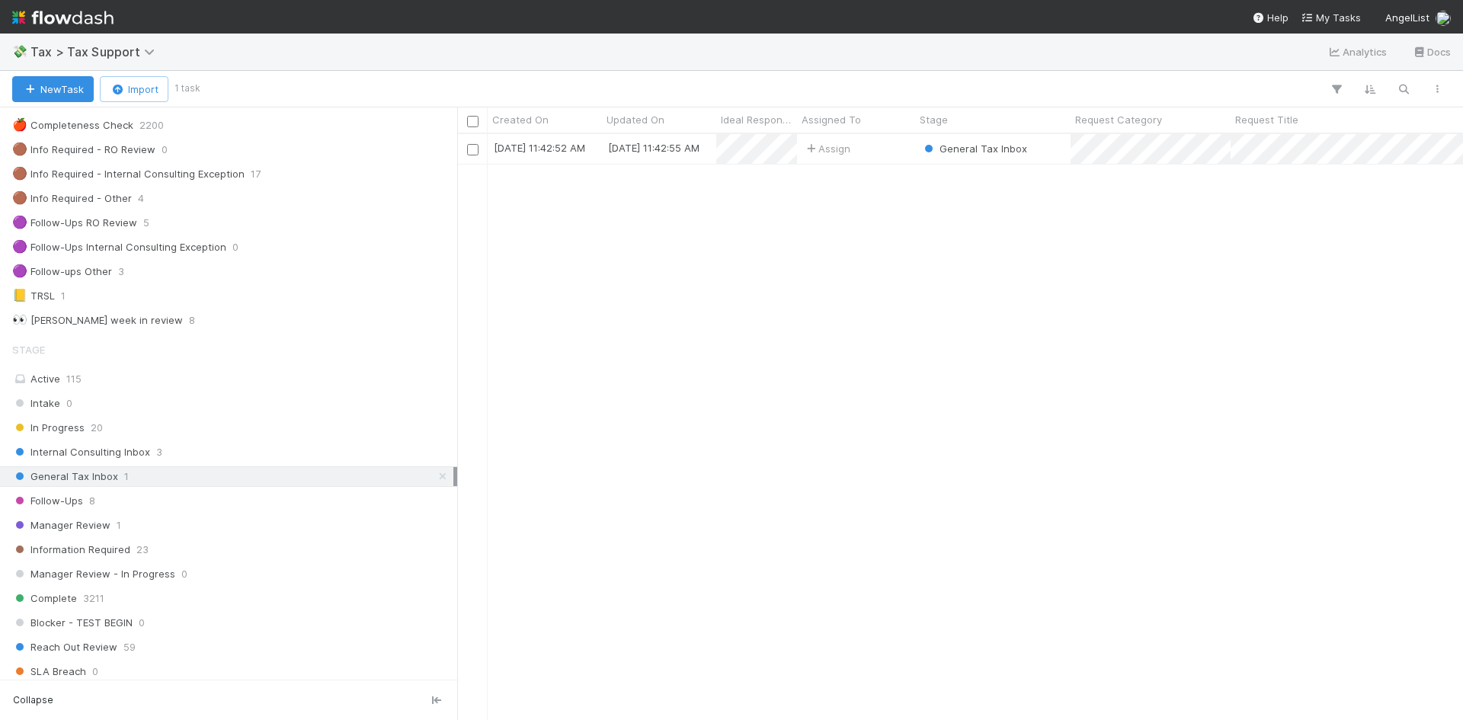
scroll to position [574, 994]
click at [1047, 152] on div "General Tax Inbox" at bounding box center [992, 149] width 155 height 30
